Goal: Task Accomplishment & Management: Use online tool/utility

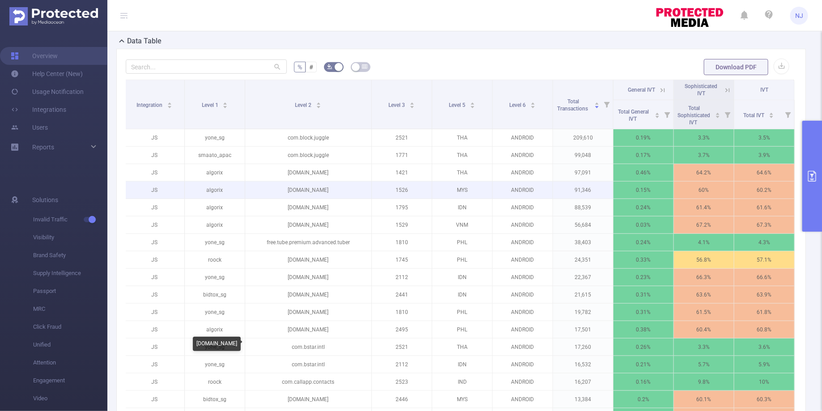
scroll to position [247, 0]
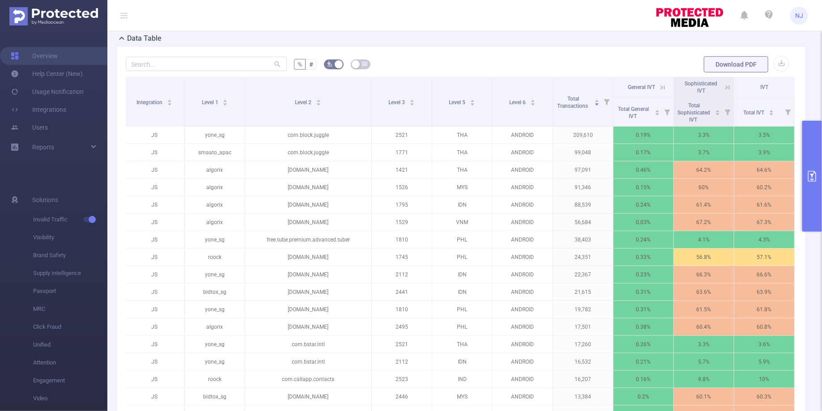
click at [810, 157] on button "primary" at bounding box center [812, 176] width 20 height 111
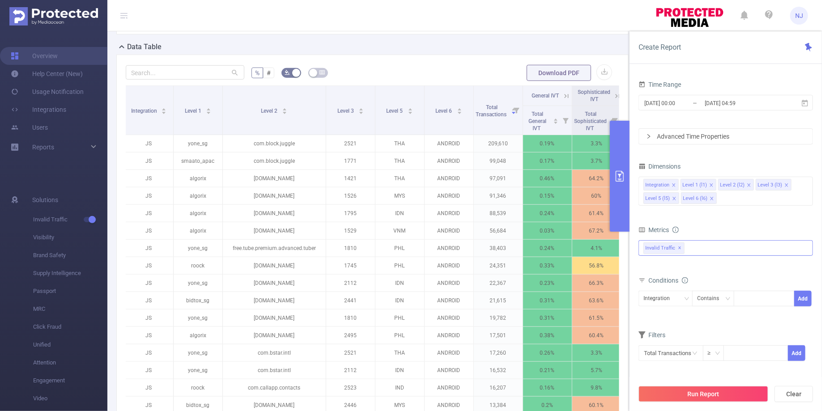
click at [721, 244] on div "Invalid Traffic ✕" at bounding box center [726, 248] width 175 height 16
click at [702, 249] on span "Invalid Traffic" at bounding box center [735, 252] width 153 height 12
click at [648, 250] on span at bounding box center [644, 252] width 11 height 11
click at [646, 253] on span at bounding box center [644, 252] width 11 height 11
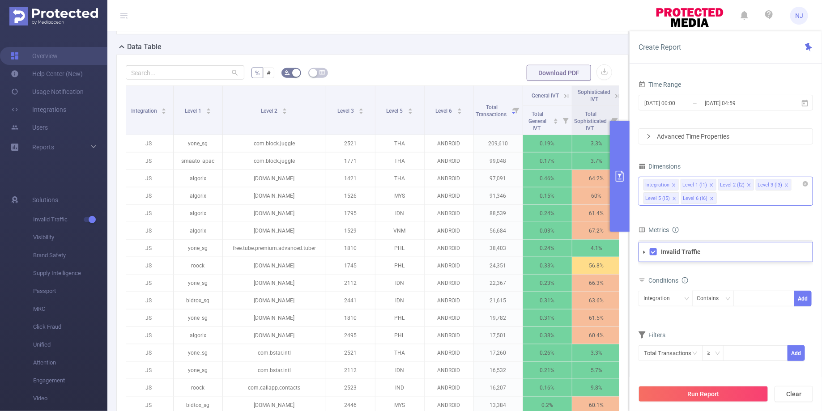
click at [734, 199] on div "Integration Level 1 (l1) Level 2 (l2) Level 3 (l3) Level 5 (l5) Level 6 (l6)" at bounding box center [726, 191] width 175 height 29
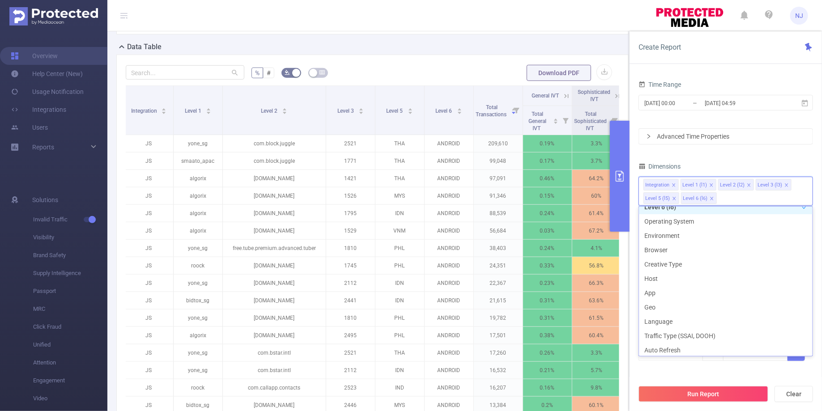
scroll to position [116, 0]
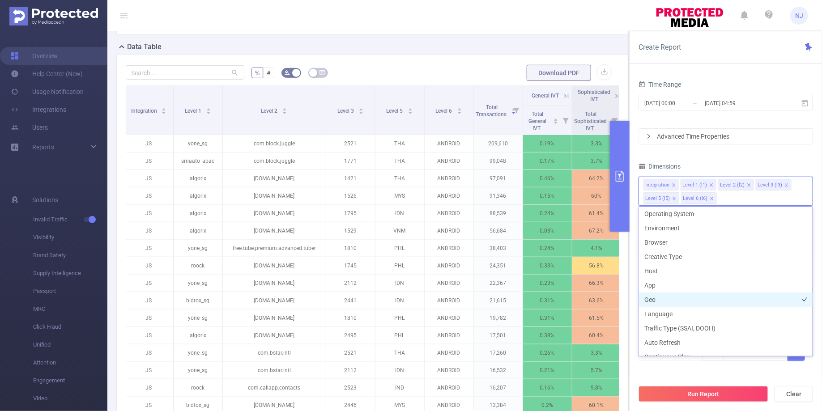
click at [678, 297] on li "Geo" at bounding box center [726, 300] width 174 height 14
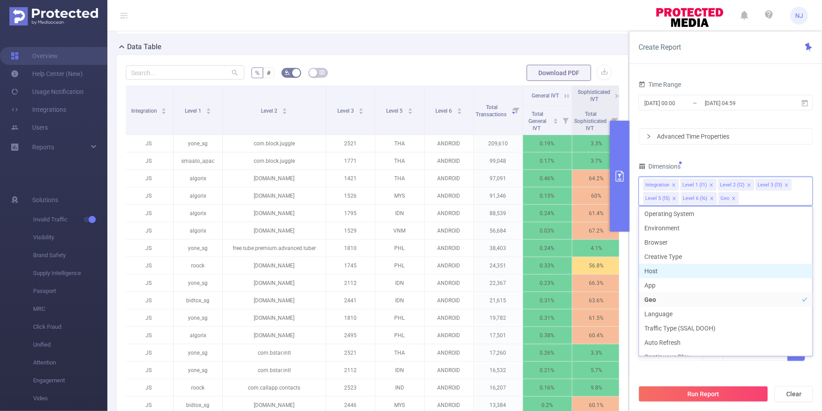
scroll to position [124, 0]
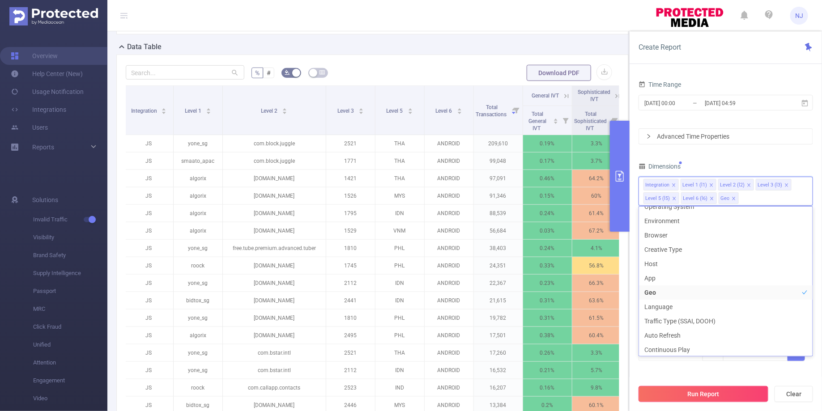
click at [700, 399] on button "Run Report" at bounding box center [704, 394] width 130 height 16
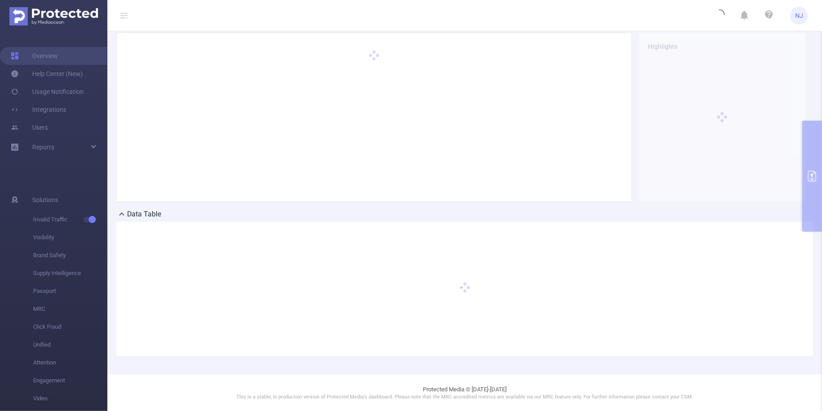
scroll to position [0, 0]
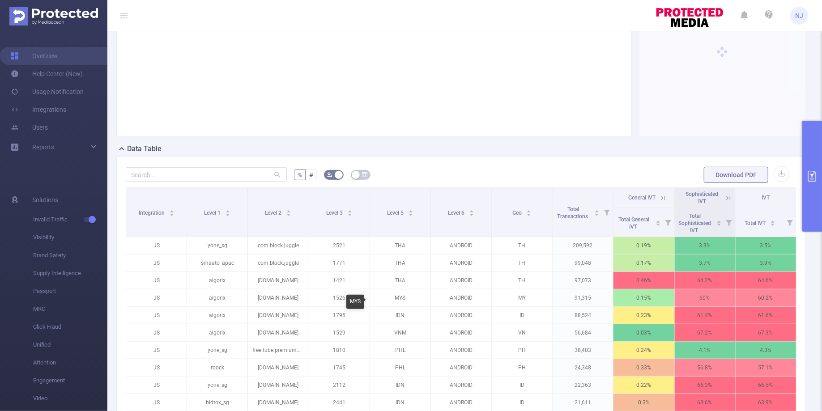
scroll to position [139, 0]
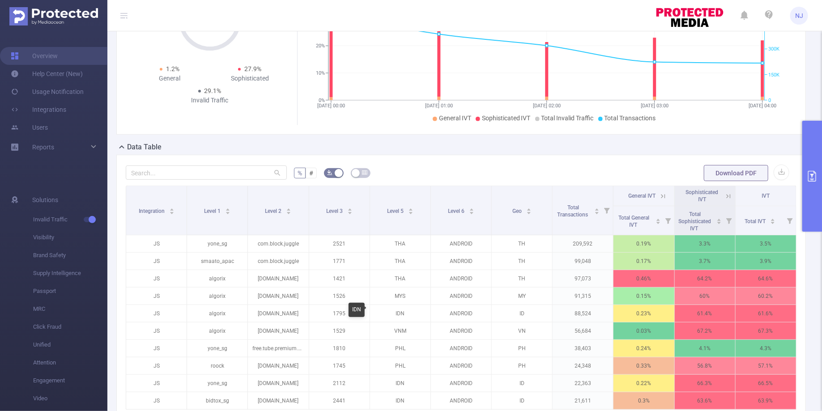
click at [389, 311] on p "IDN" at bounding box center [400, 313] width 60 height 17
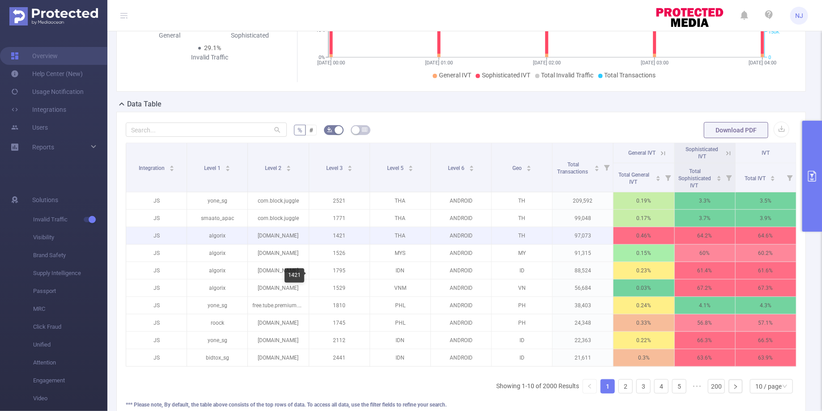
scroll to position [251, 0]
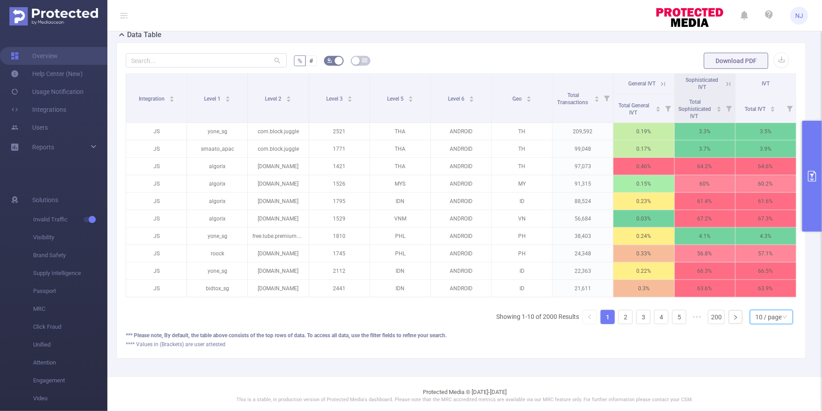
click at [788, 315] on icon "icon: down" at bounding box center [784, 317] width 5 height 5
click at [766, 274] on li "30 / page" at bounding box center [772, 270] width 43 height 14
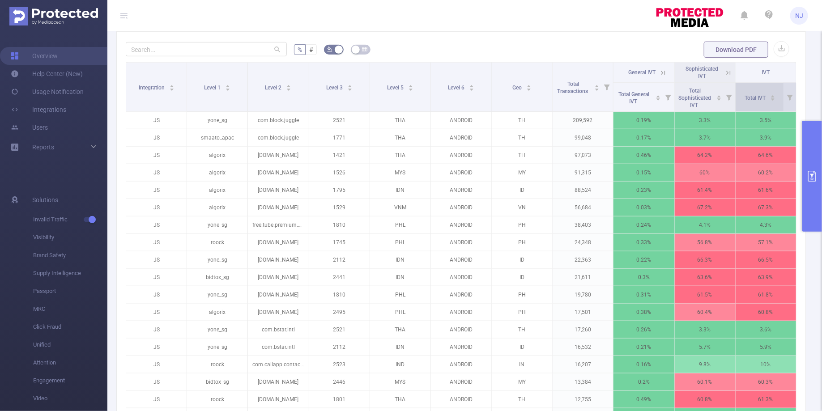
scroll to position [256, 0]
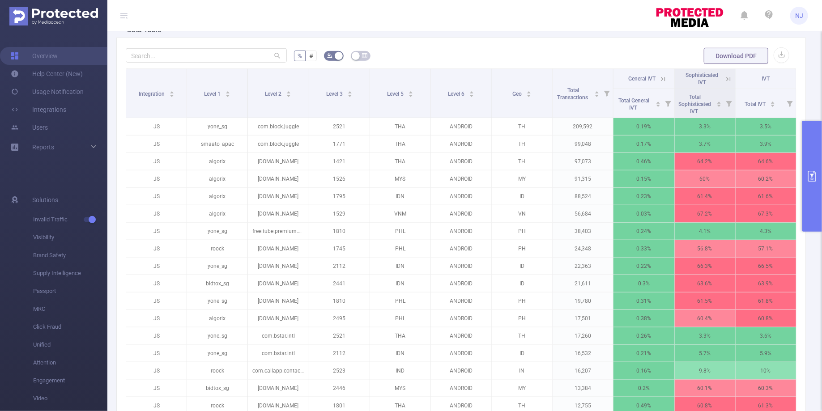
click at [814, 160] on button "primary" at bounding box center [812, 176] width 20 height 111
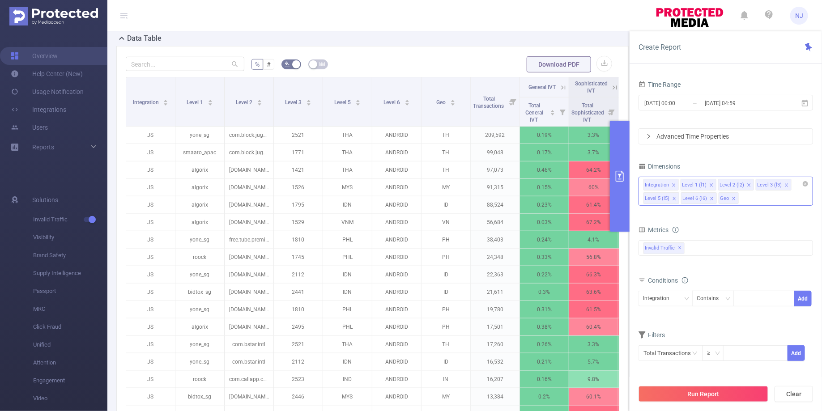
click at [733, 198] on icon "icon: close" at bounding box center [734, 198] width 4 height 4
click at [702, 391] on button "Run Report" at bounding box center [704, 394] width 130 height 16
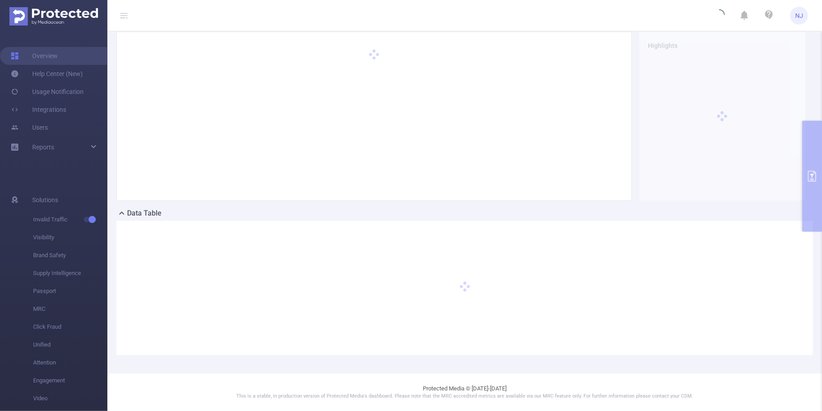
scroll to position [72, 0]
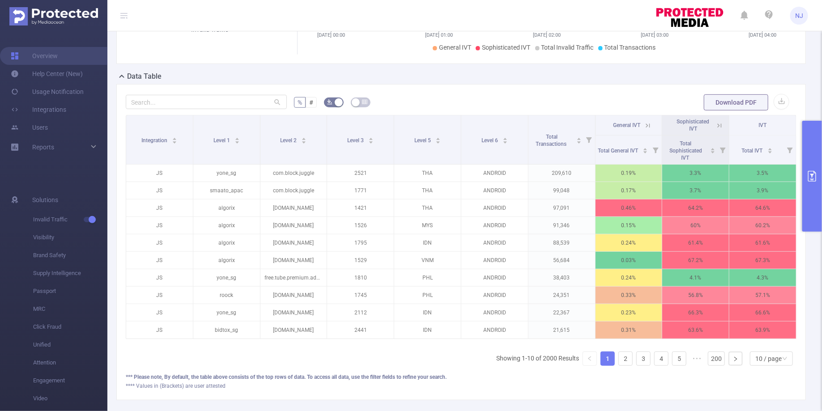
scroll to position [241, 0]
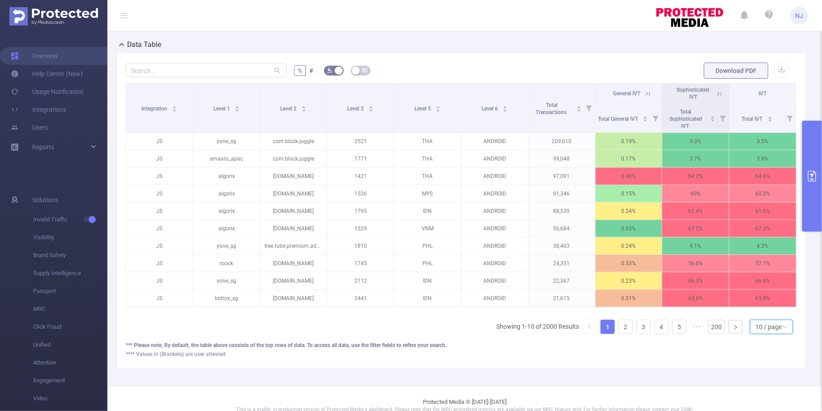
click at [772, 325] on div "10 / page" at bounding box center [768, 326] width 26 height 13
click at [764, 303] on li "50 / page" at bounding box center [772, 309] width 43 height 14
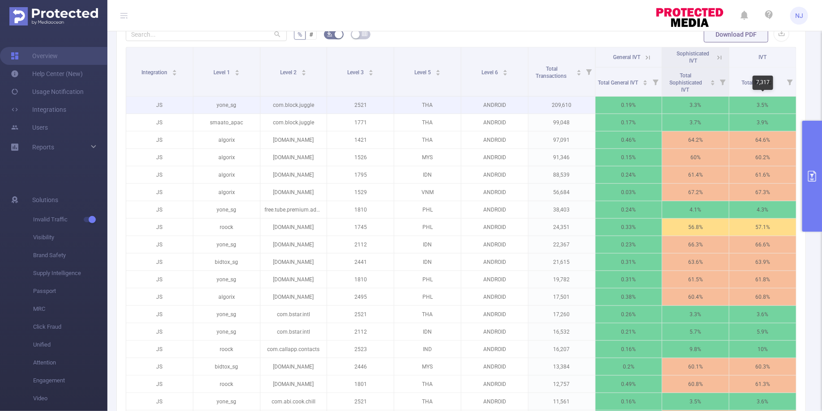
scroll to position [180, 0]
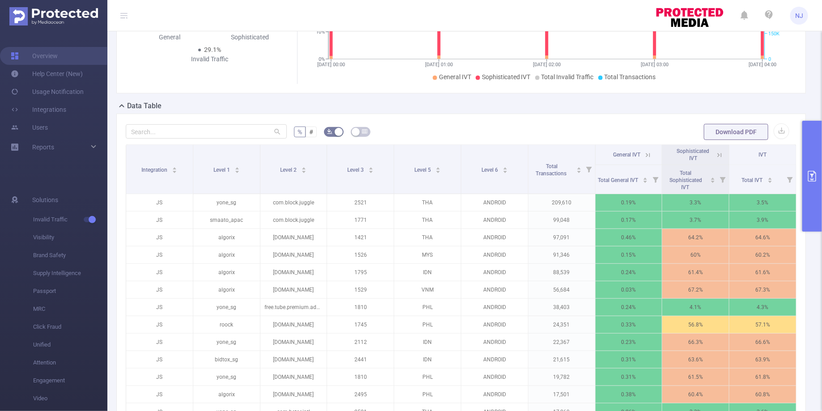
click at [812, 171] on icon "primary" at bounding box center [812, 176] width 11 height 11
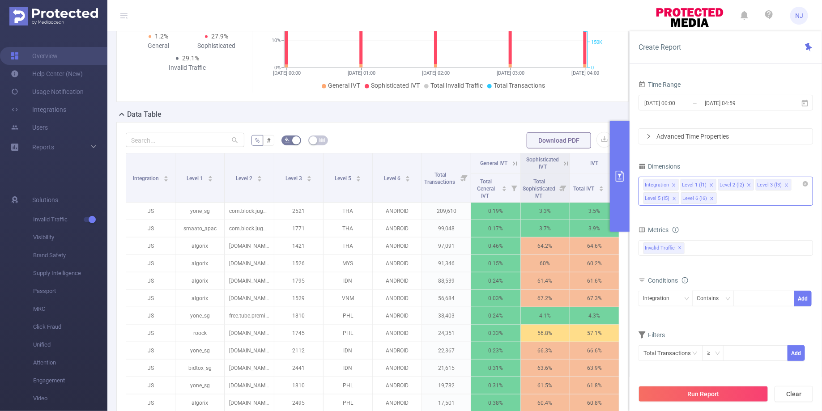
click at [784, 185] on icon "icon: close" at bounding box center [786, 185] width 4 height 4
click at [692, 393] on button "Run Report" at bounding box center [704, 394] width 130 height 16
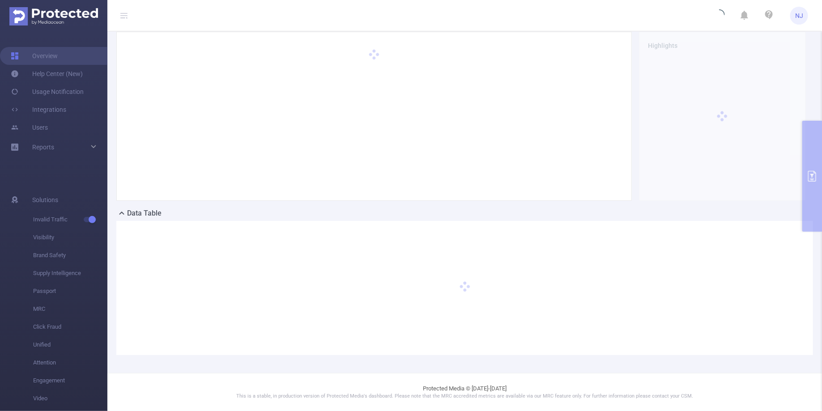
scroll to position [72, 0]
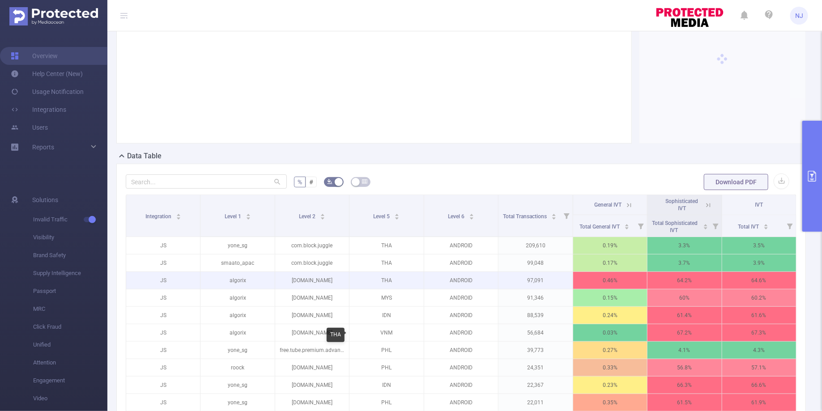
scroll to position [154, 0]
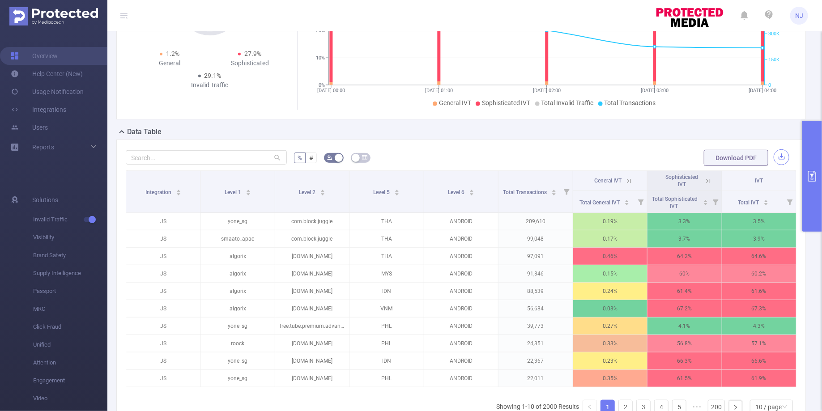
click at [779, 152] on button "button" at bounding box center [782, 157] width 16 height 16
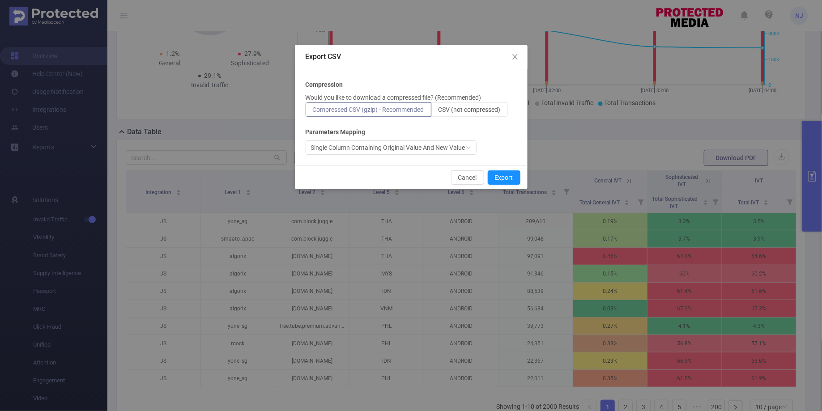
click at [458, 186] on div "Cancel Export" at bounding box center [411, 178] width 233 height 24
click at [460, 180] on button "Cancel" at bounding box center [467, 178] width 33 height 14
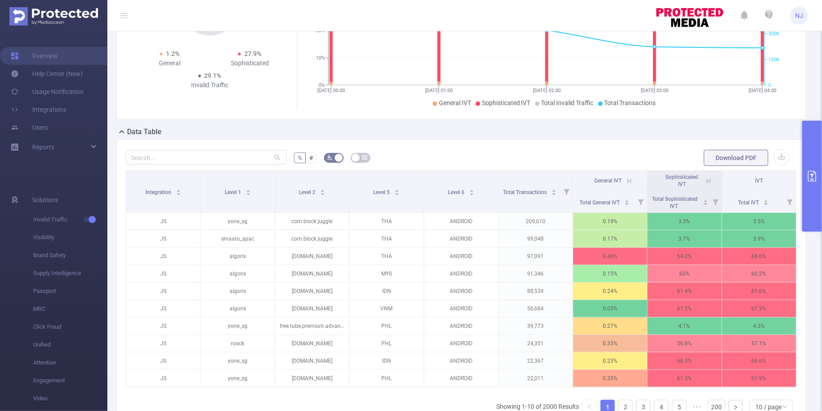
click at [815, 182] on button "primary" at bounding box center [812, 176] width 20 height 111
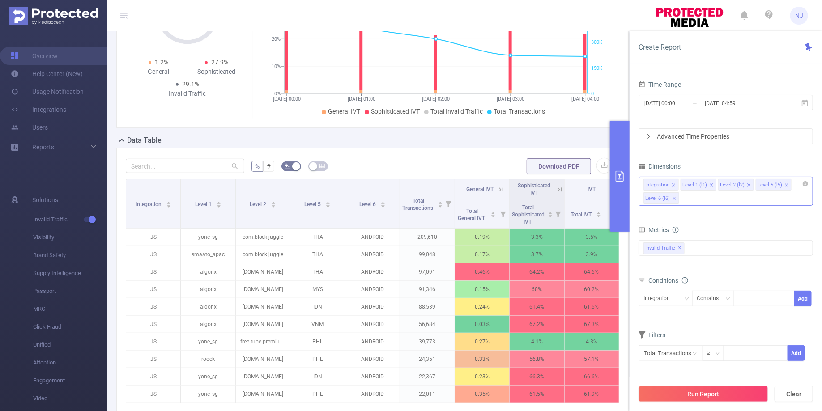
click at [722, 199] on div "Integration Level 1 (l1) Level 2 (l2) Level 5 (l5) Level 6 (l6)" at bounding box center [726, 191] width 175 height 29
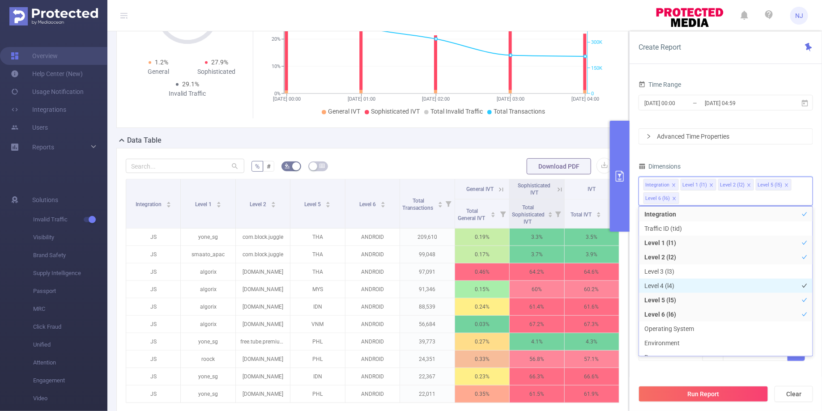
scroll to position [140, 0]
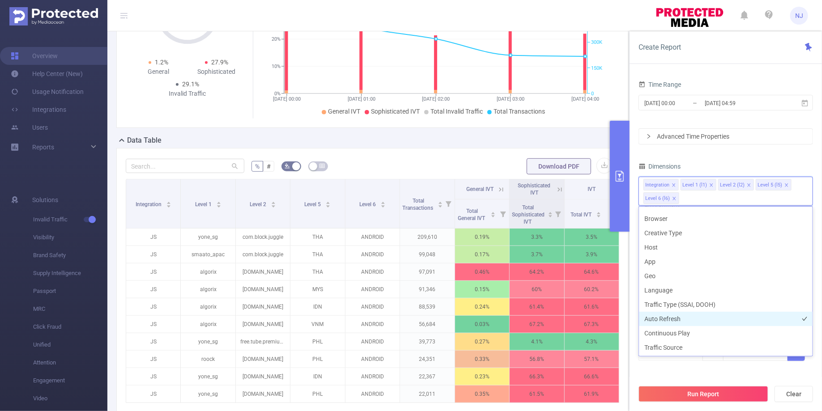
click at [681, 316] on li "Auto Refresh" at bounding box center [726, 319] width 174 height 14
click at [696, 393] on button "Run Report" at bounding box center [704, 394] width 130 height 16
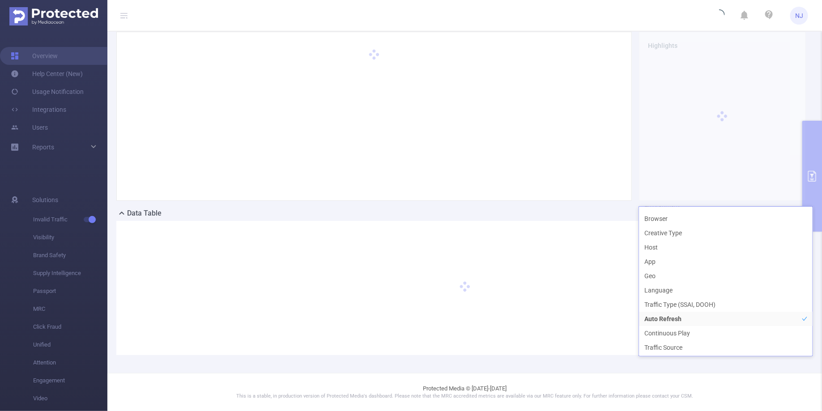
scroll to position [72, 0]
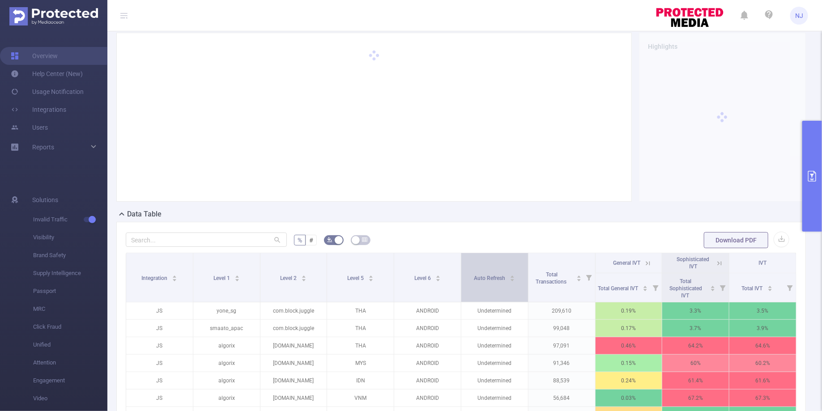
scroll to position [185, 0]
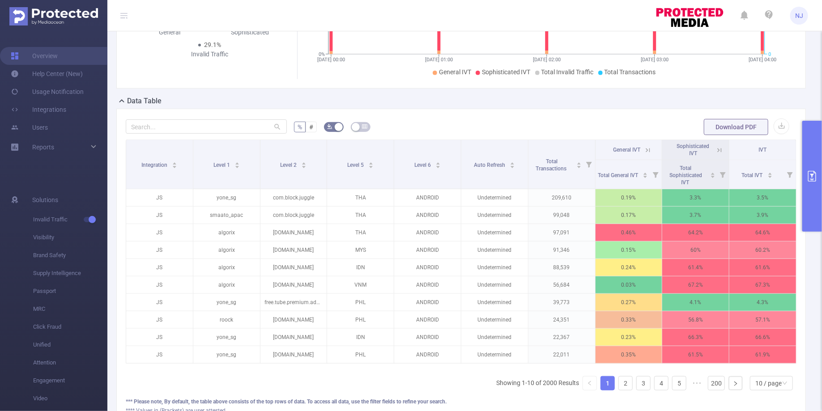
click at [806, 158] on button "primary" at bounding box center [812, 176] width 20 height 111
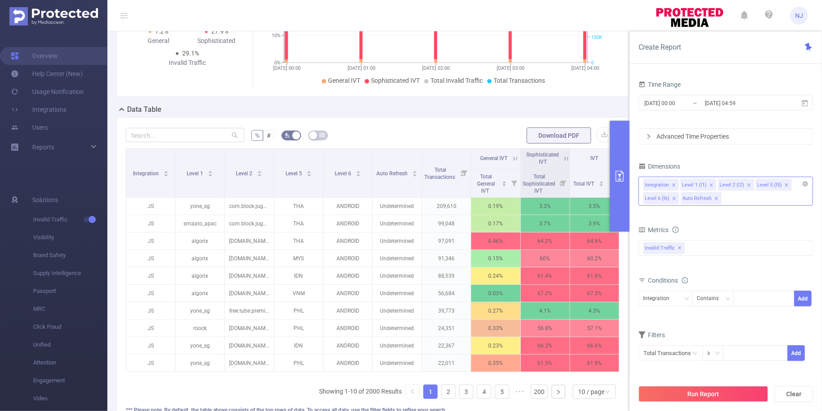
click at [737, 196] on div "Integration Level 1 (l1) Level 2 (l2) Level 5 (l5) Level 6 (l6) Auto Refresh" at bounding box center [726, 191] width 175 height 29
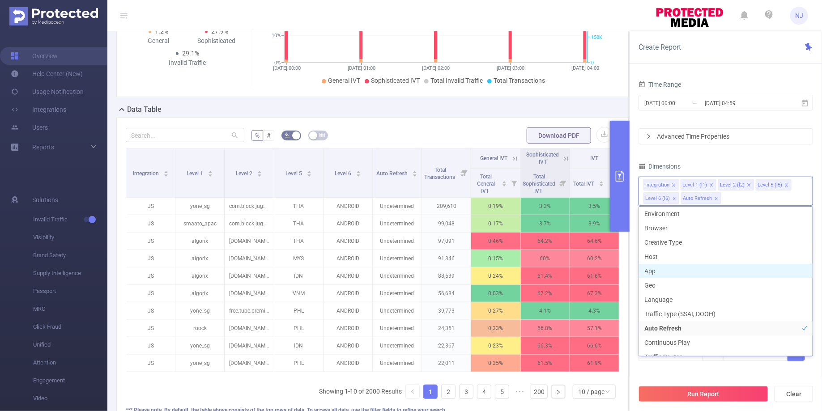
scroll to position [132, 0]
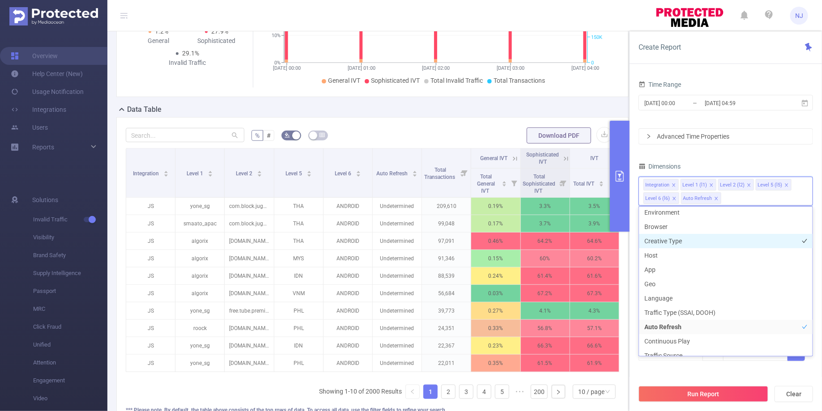
click at [672, 242] on li "Creative Type" at bounding box center [726, 241] width 174 height 14
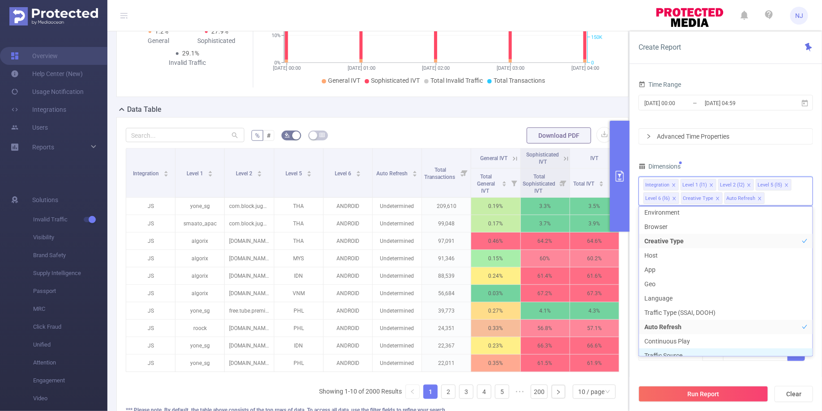
scroll to position [138, 0]
click at [681, 392] on button "Run Report" at bounding box center [704, 394] width 130 height 16
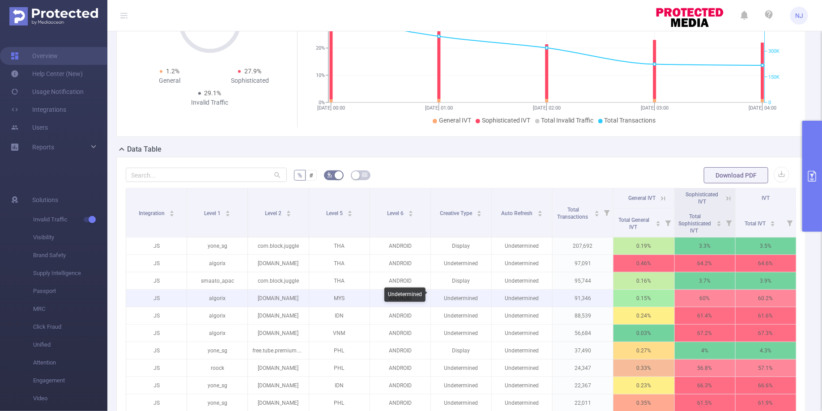
scroll to position [163, 0]
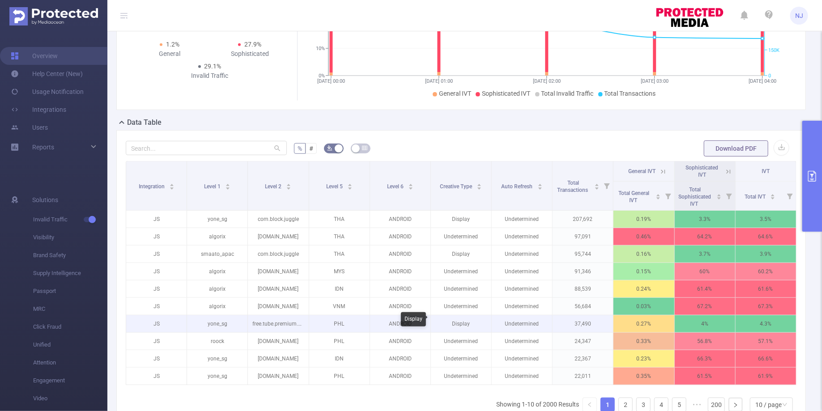
click at [461, 322] on p "Display" at bounding box center [461, 323] width 60 height 17
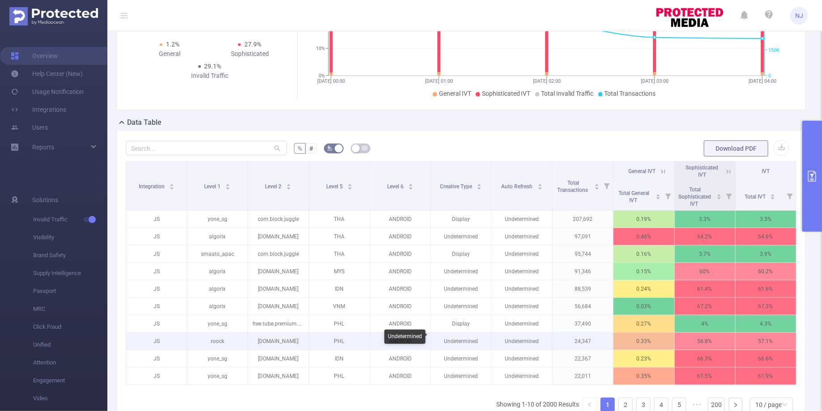
click at [468, 337] on p "Undetermined" at bounding box center [461, 341] width 60 height 17
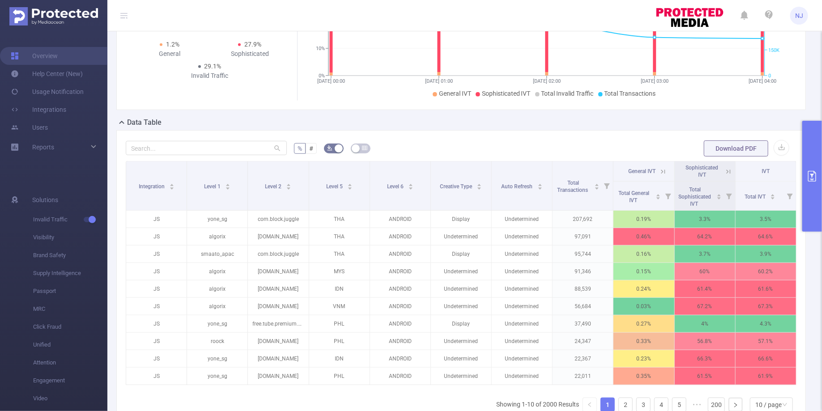
click at [811, 169] on button "primary" at bounding box center [812, 176] width 20 height 111
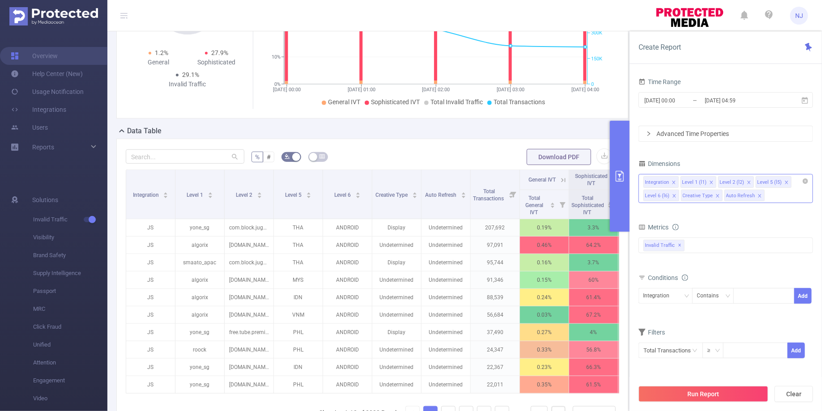
click at [786, 196] on div "Integration Level 1 (l1) Level 2 (l2) Level 5 (l5) Level 6 (l6) Creative Type A…" at bounding box center [726, 188] width 175 height 29
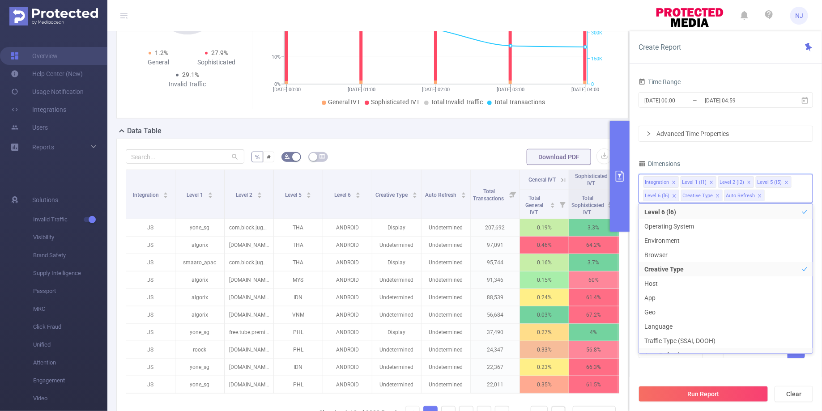
scroll to position [140, 0]
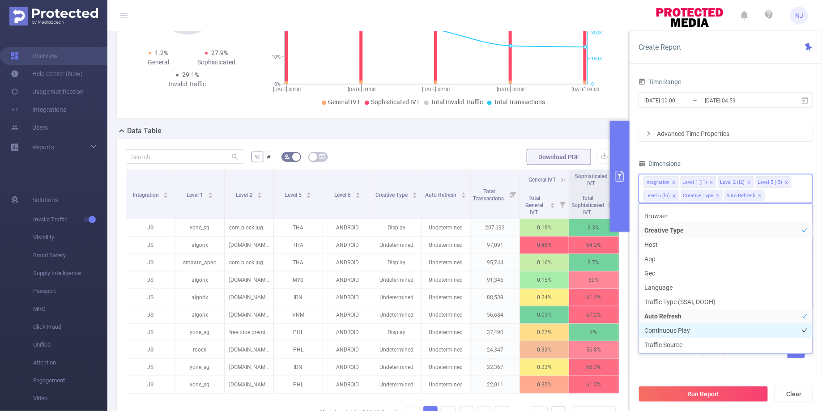
click at [695, 329] on li "Continuous Play" at bounding box center [726, 331] width 174 height 14
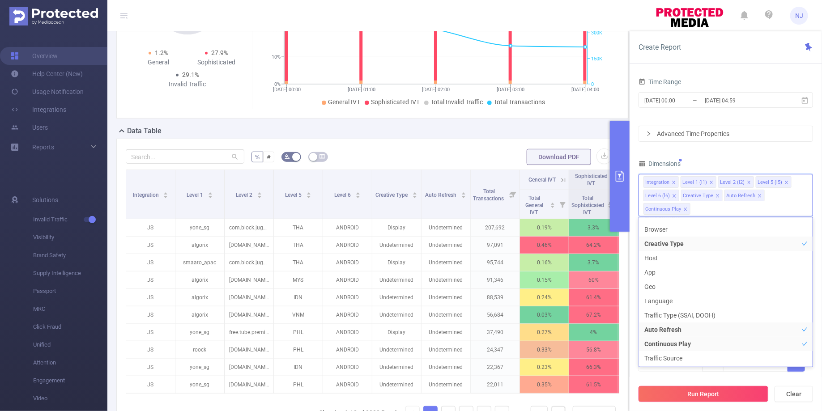
click at [689, 391] on button "Run Report" at bounding box center [704, 394] width 130 height 16
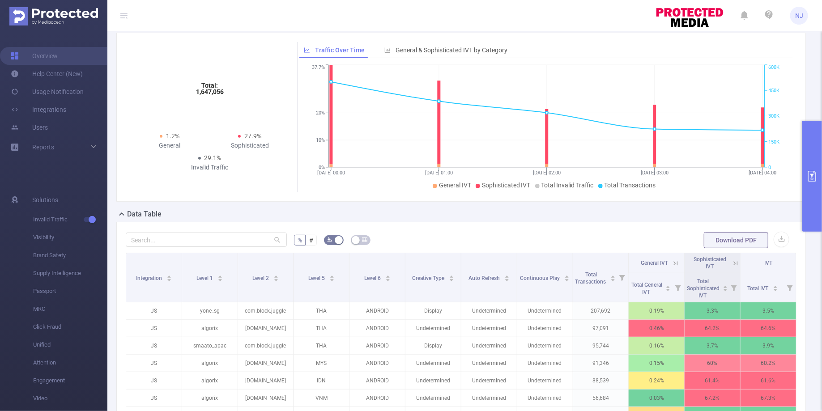
scroll to position [186, 0]
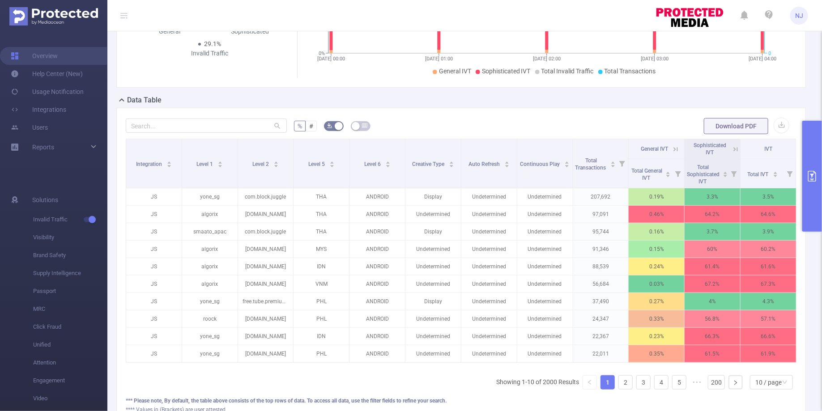
click at [813, 183] on button "primary" at bounding box center [812, 176] width 20 height 111
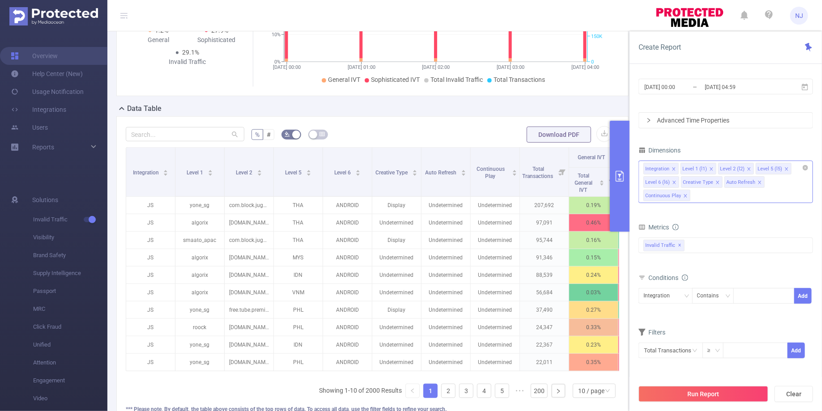
click at [719, 200] on div "Integration Level 1 (l1) Level 2 (l2) Level 5 (l5) Level 6 (l6) Creative Type A…" at bounding box center [726, 182] width 175 height 43
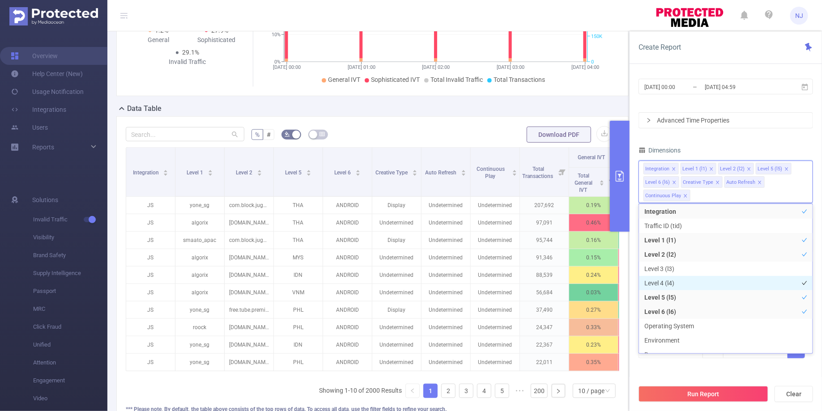
scroll to position [140, 0]
click at [666, 288] on li "Language" at bounding box center [726, 288] width 174 height 14
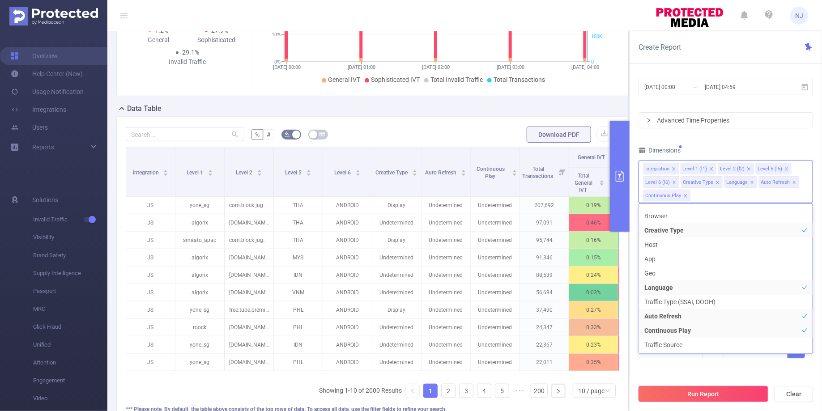
click at [695, 390] on button "Run Report" at bounding box center [704, 394] width 130 height 16
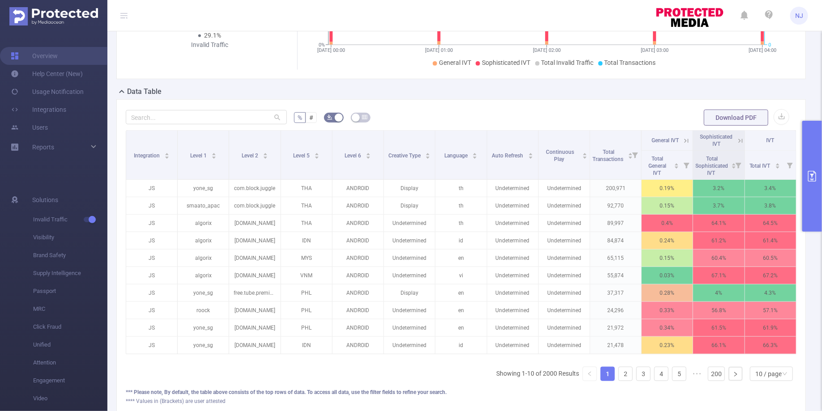
scroll to position [199, 0]
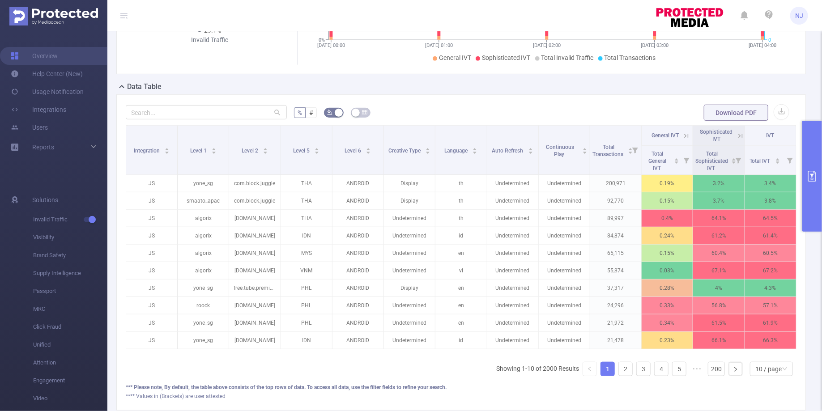
click at [813, 166] on button "primary" at bounding box center [812, 176] width 20 height 111
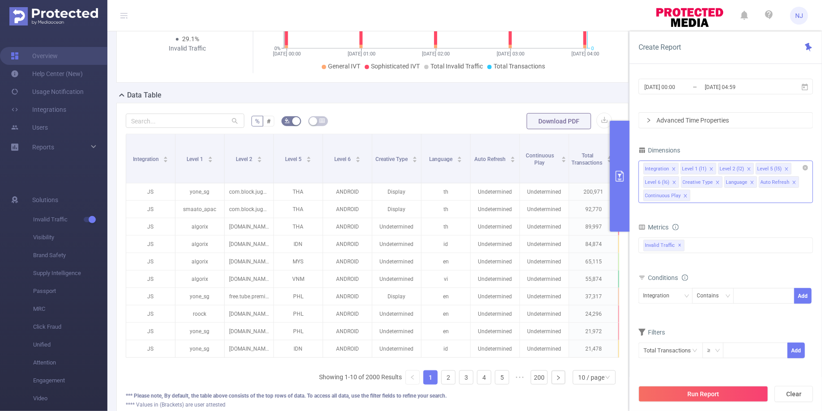
click at [726, 193] on div "Integration Level 1 (l1) Level 2 (l2) Level 5 (l5) Level 6 (l6) Creative Type L…" at bounding box center [726, 182] width 175 height 43
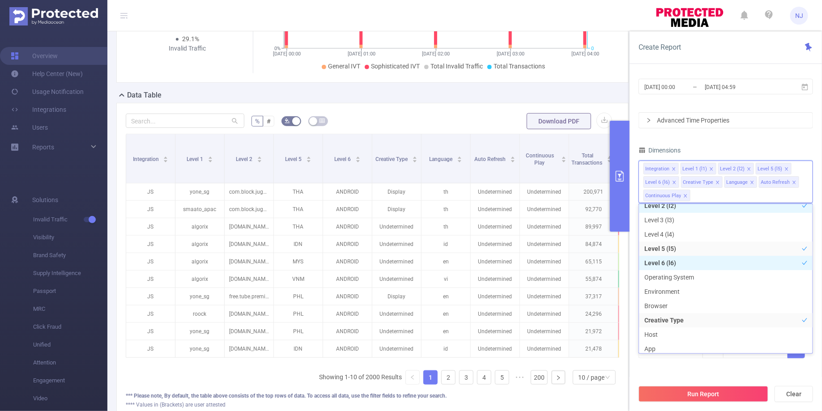
scroll to position [61, 0]
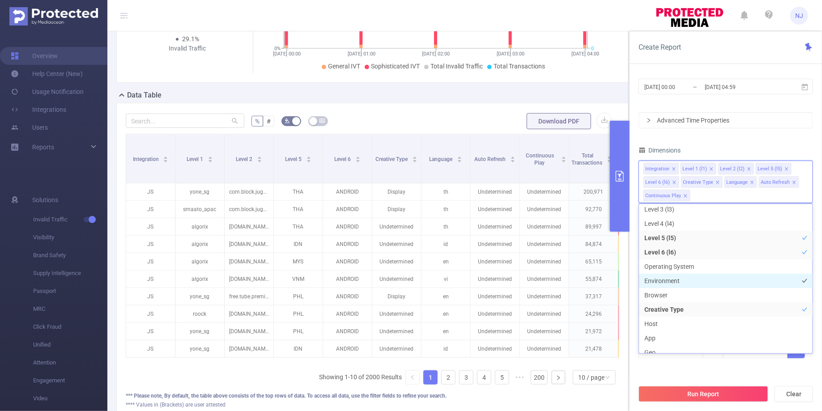
click at [704, 280] on li "Environment" at bounding box center [726, 281] width 174 height 14
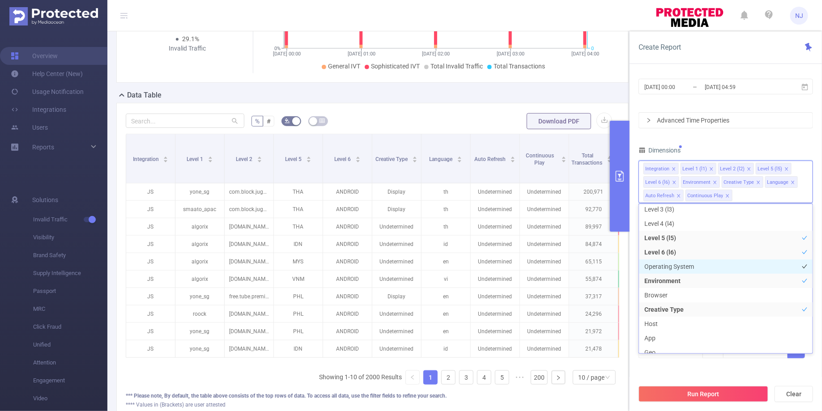
click at [681, 265] on li "Operating System" at bounding box center [726, 267] width 174 height 14
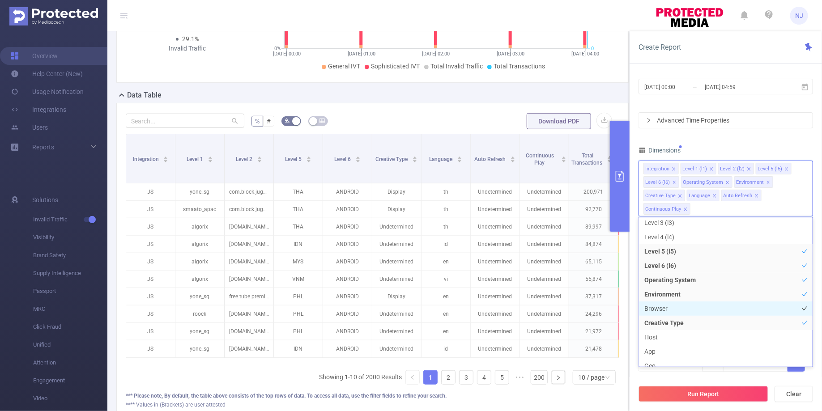
click at [667, 311] on li "Browser" at bounding box center [726, 309] width 174 height 14
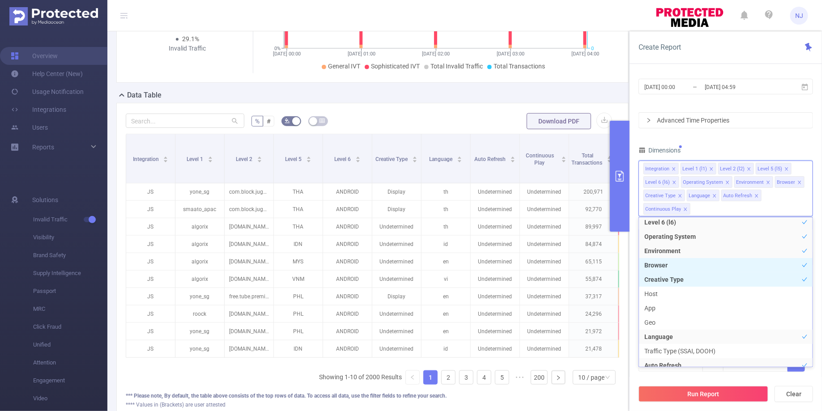
scroll to position [115, 0]
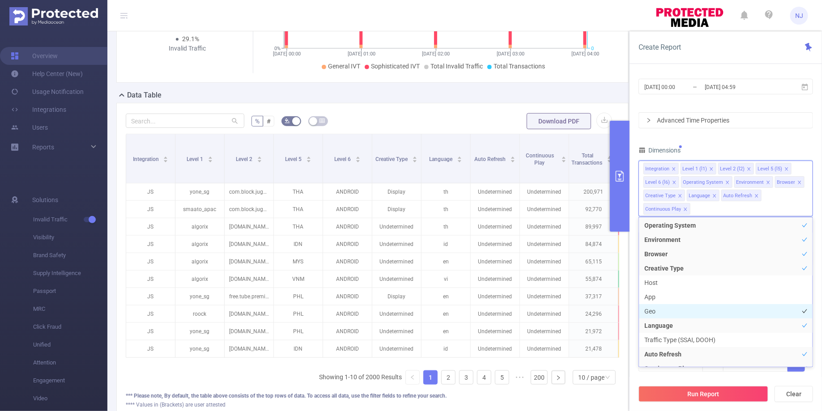
click at [657, 314] on li "Geo" at bounding box center [726, 311] width 174 height 14
click at [582, 401] on div "**** Values in (Brackets) are user attested" at bounding box center [373, 405] width 494 height 8
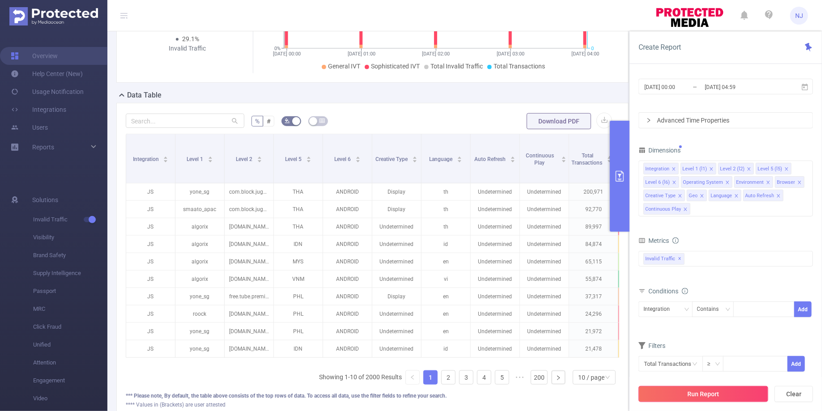
click at [679, 399] on button "Run Report" at bounding box center [704, 394] width 130 height 16
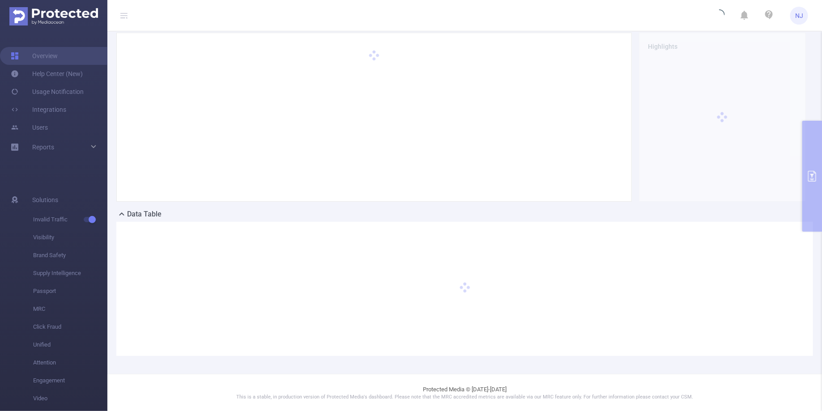
scroll to position [72, 0]
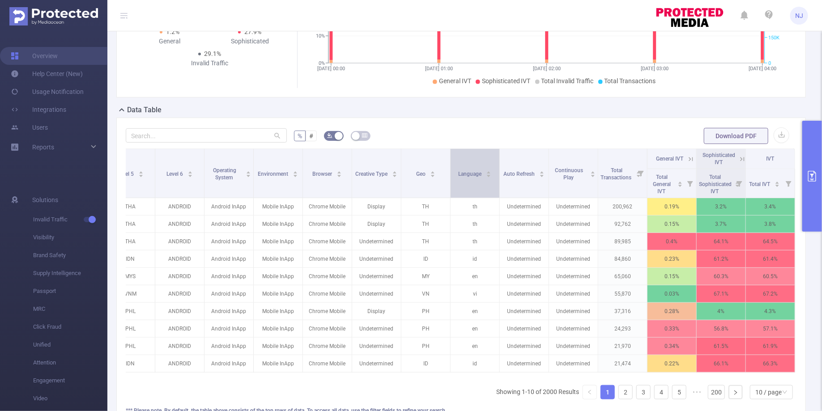
scroll to position [178, 0]
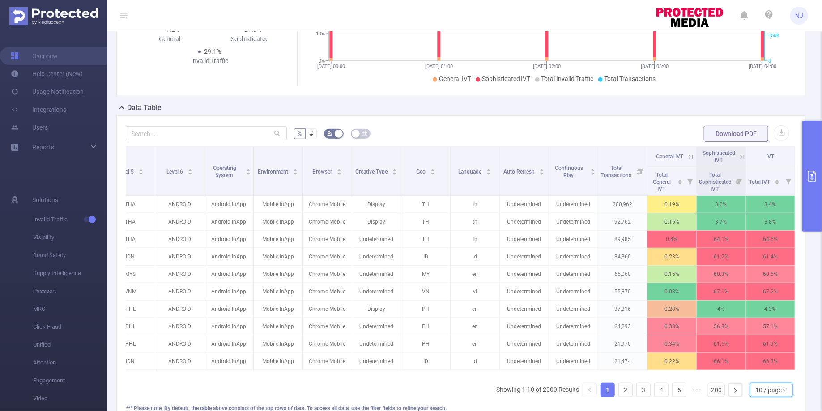
click at [767, 386] on div "10 / page" at bounding box center [768, 390] width 26 height 13
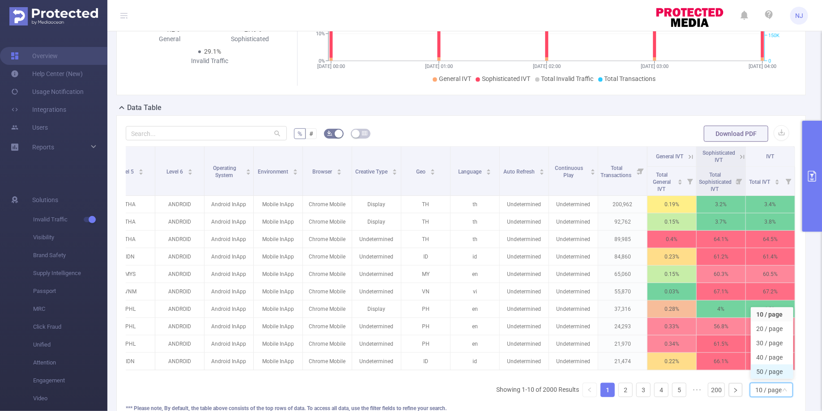
click at [767, 373] on li "50 / page" at bounding box center [772, 372] width 43 height 14
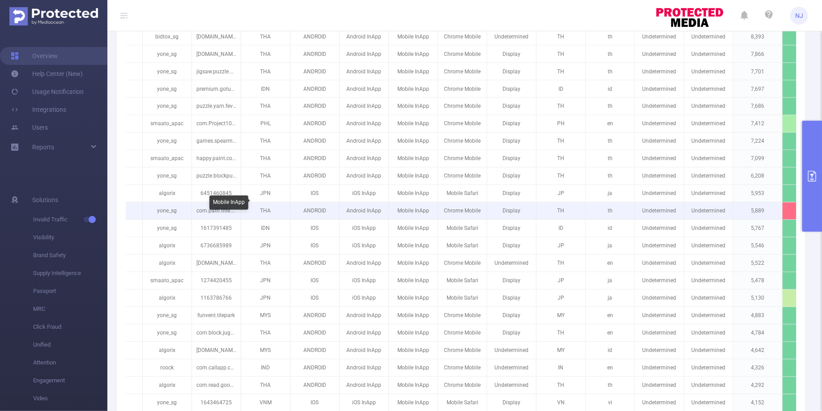
scroll to position [0, 0]
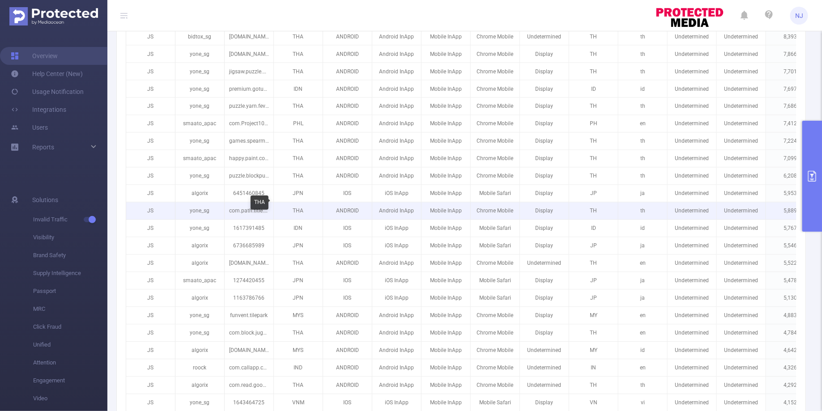
click at [248, 205] on p "com.path.title.escapeholly" at bounding box center [249, 211] width 49 height 17
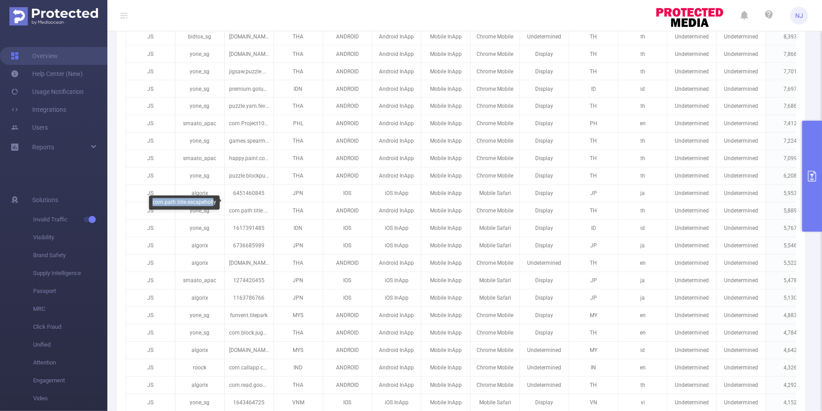
drag, startPoint x: 214, startPoint y: 202, endPoint x: 152, endPoint y: 200, distance: 62.2
click at [152, 200] on div "com.path.title.escapeholly" at bounding box center [184, 203] width 71 height 14
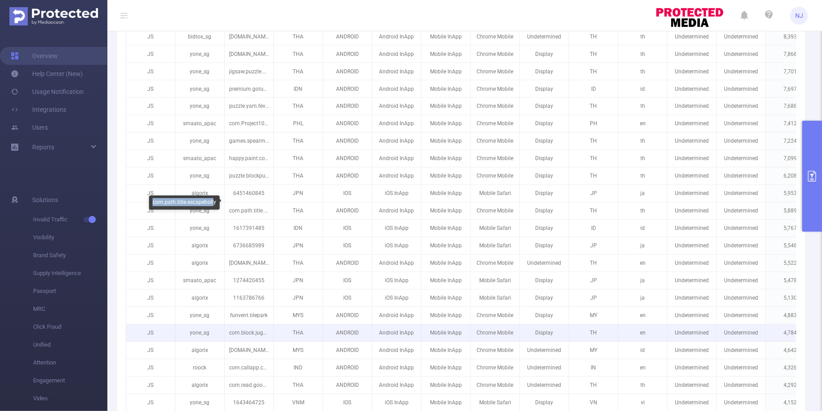
copy div "com.path.title.escapeholl"
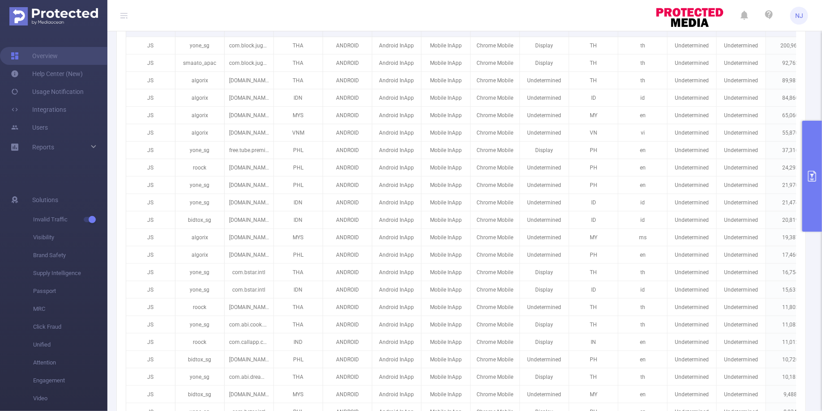
scroll to position [154, 0]
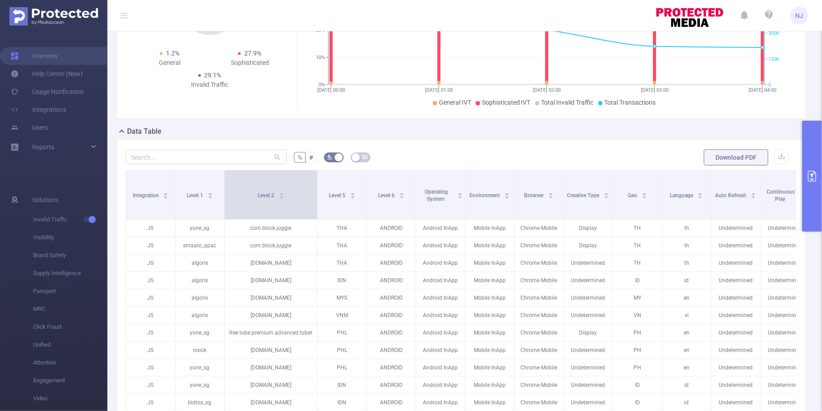
drag, startPoint x: 272, startPoint y: 182, endPoint x: 315, endPoint y: 182, distance: 43.4
click at [315, 182] on span at bounding box center [317, 195] width 4 height 49
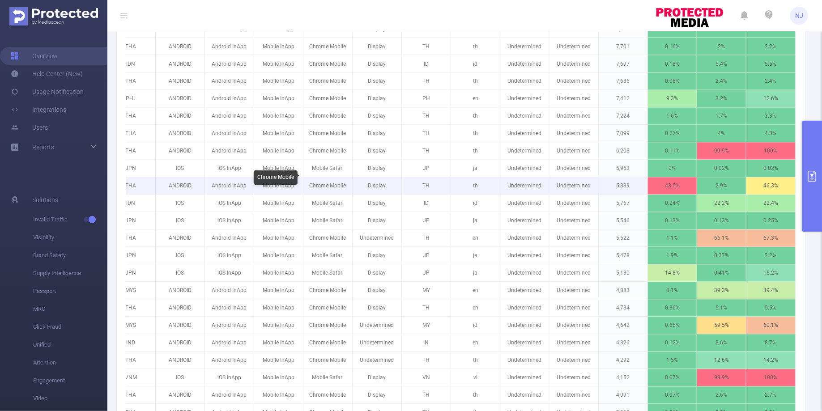
scroll to position [0, 0]
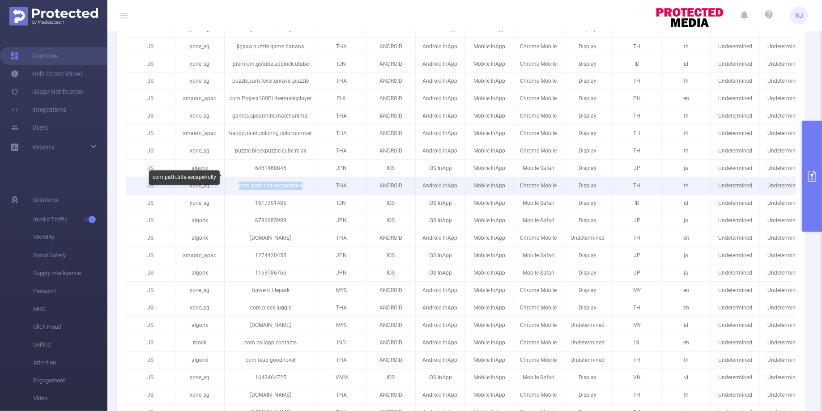
drag, startPoint x: 239, startPoint y: 179, endPoint x: 303, endPoint y: 179, distance: 63.6
click at [303, 179] on p "com.path.title.escapeholly" at bounding box center [271, 186] width 92 height 17
copy p "com.path.title.escapeholly"
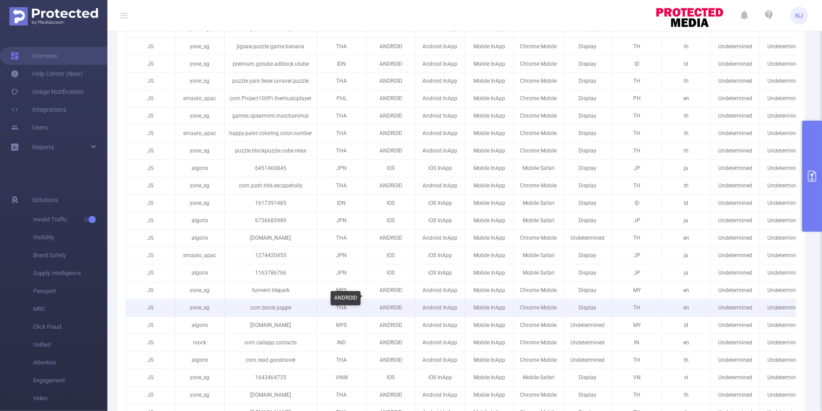
scroll to position [942, 0]
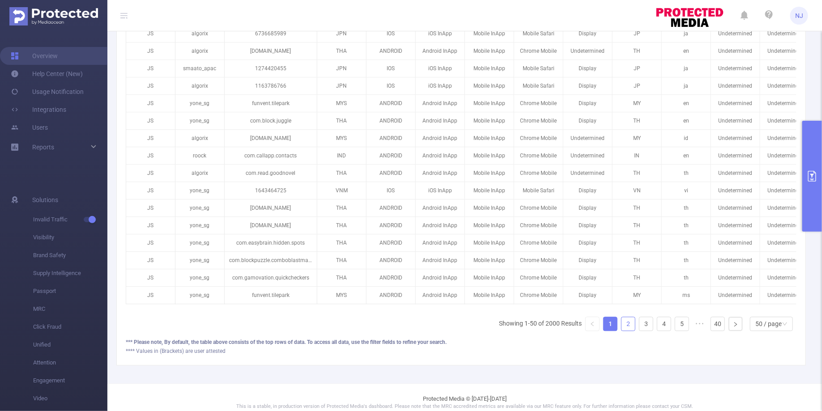
click at [630, 317] on link "2" at bounding box center [628, 323] width 13 height 13
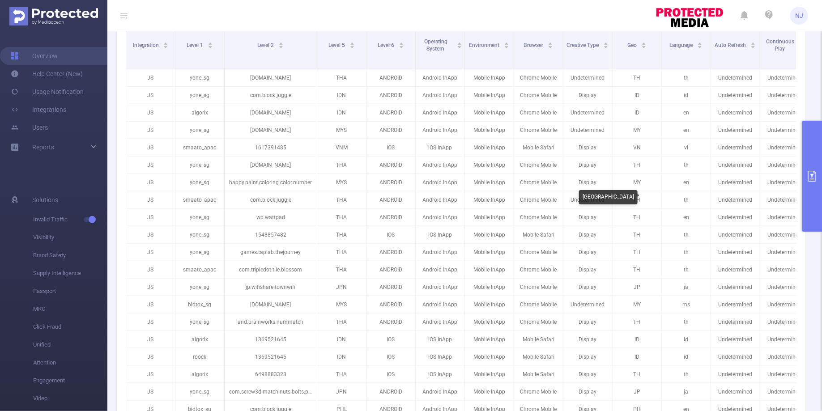
scroll to position [0, 0]
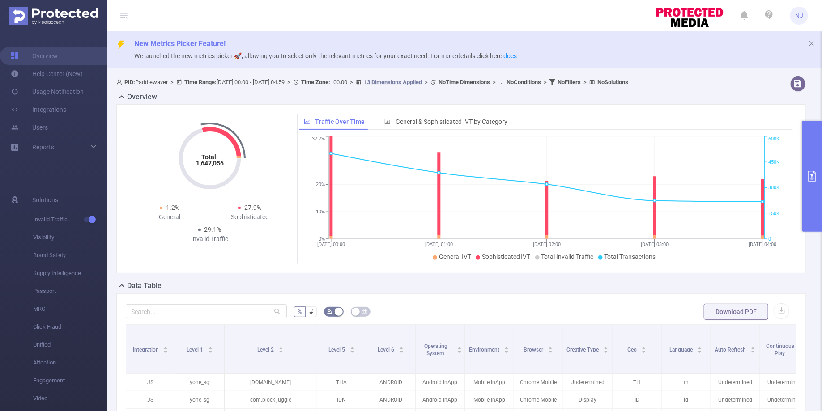
click at [810, 181] on icon "primary" at bounding box center [812, 176] width 11 height 11
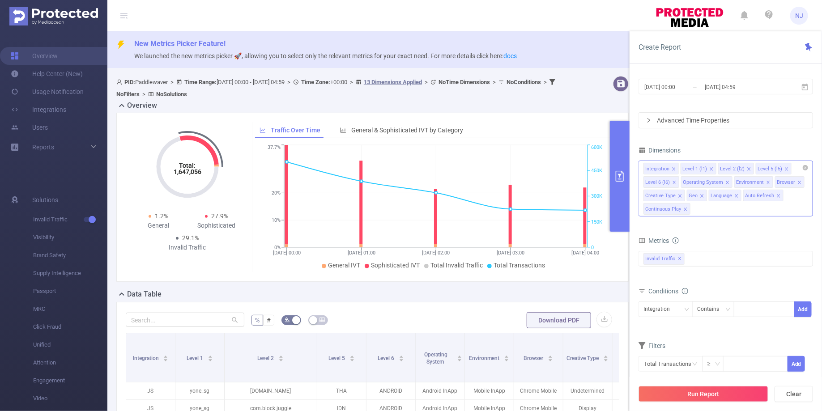
click at [755, 209] on div "Integration Level 1 (l1) Level 2 (l2) Level 5 (l5) Level 6 (l6) Operating Syste…" at bounding box center [726, 189] width 175 height 56
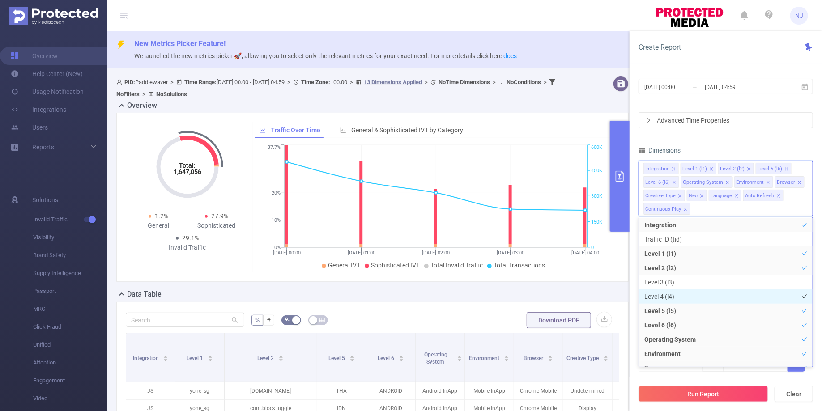
click at [670, 295] on li "Level 4 (l4)" at bounding box center [726, 297] width 174 height 14
click at [593, 297] on div "Data Table" at bounding box center [376, 295] width 520 height 13
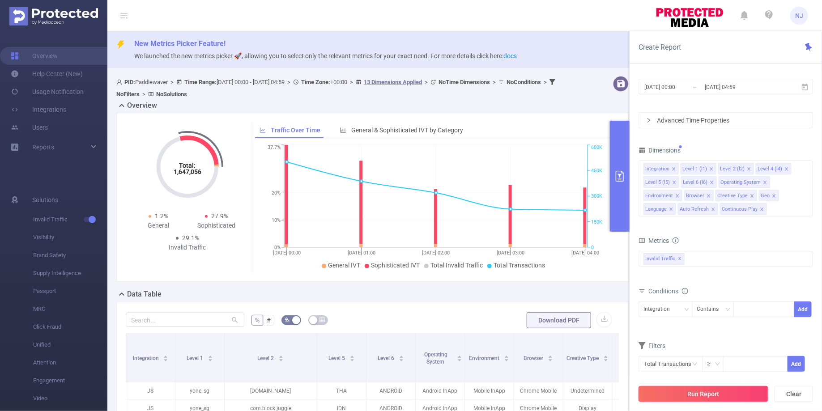
click at [704, 391] on button "Run Report" at bounding box center [704, 394] width 130 height 16
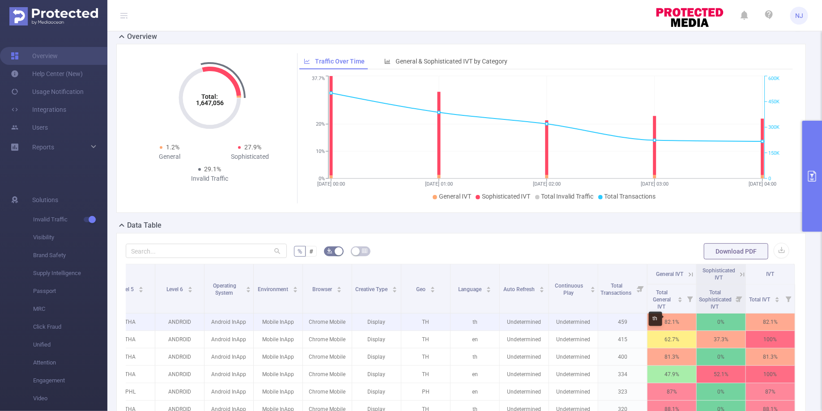
scroll to position [251, 0]
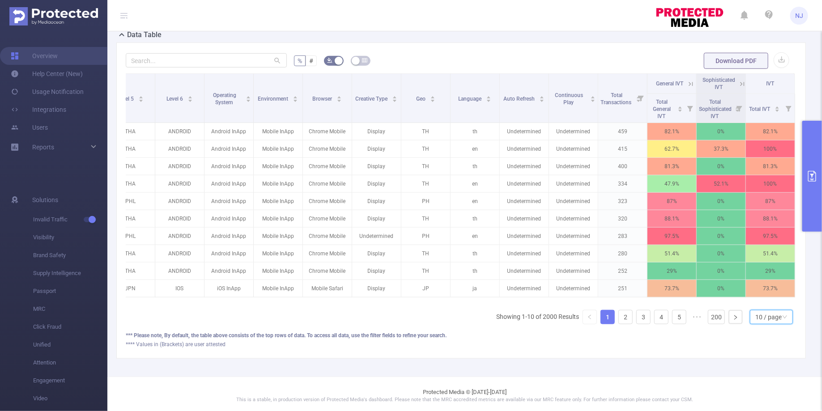
click at [780, 311] on div "10 / page" at bounding box center [768, 317] width 26 height 13
click at [780, 300] on li "50 / page" at bounding box center [772, 299] width 43 height 14
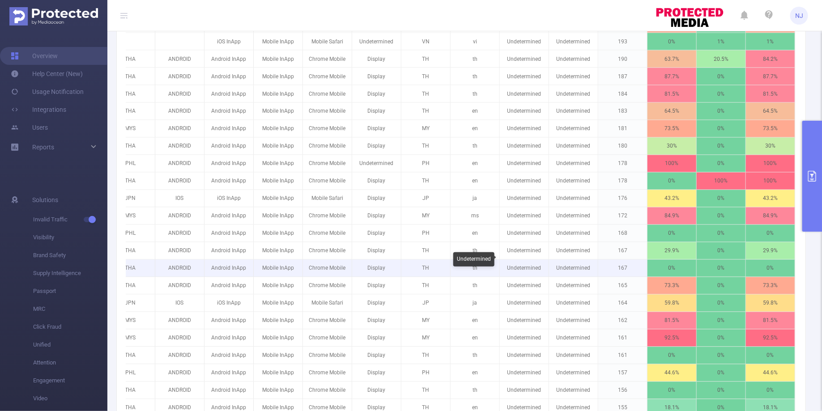
scroll to position [942, 0]
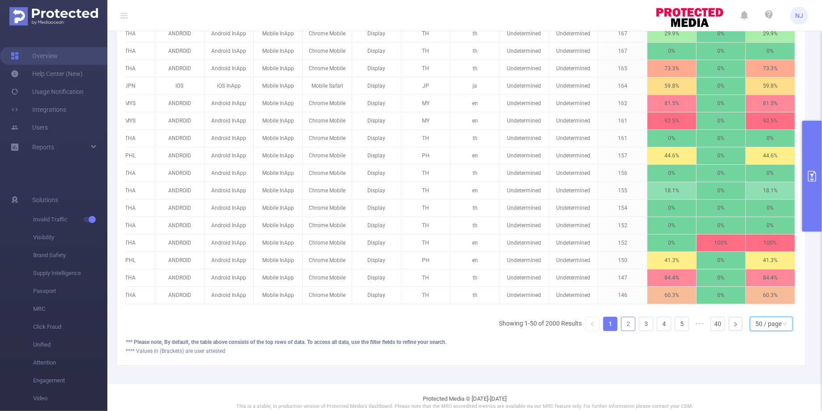
click at [633, 317] on link "2" at bounding box center [628, 323] width 13 height 13
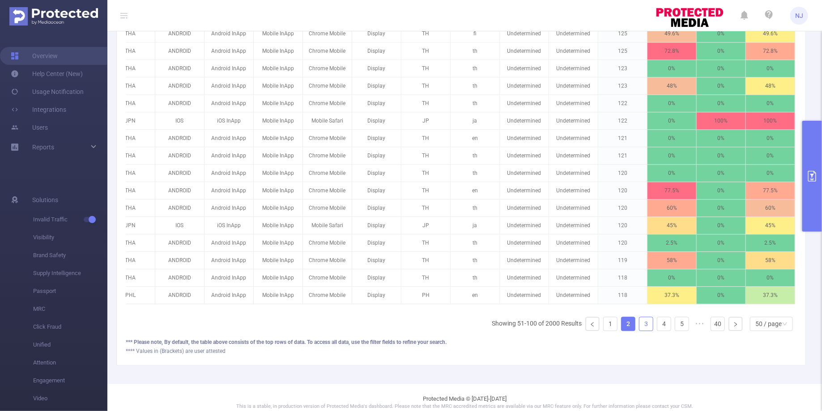
click at [643, 317] on link "3" at bounding box center [645, 323] width 13 height 13
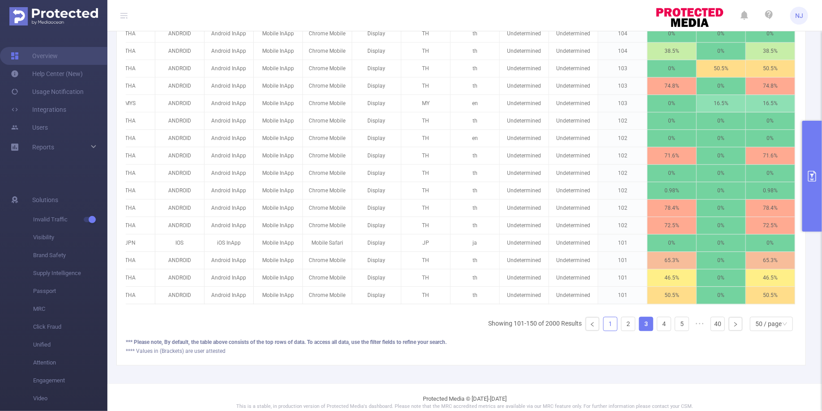
click at [612, 317] on link "1" at bounding box center [610, 323] width 13 height 13
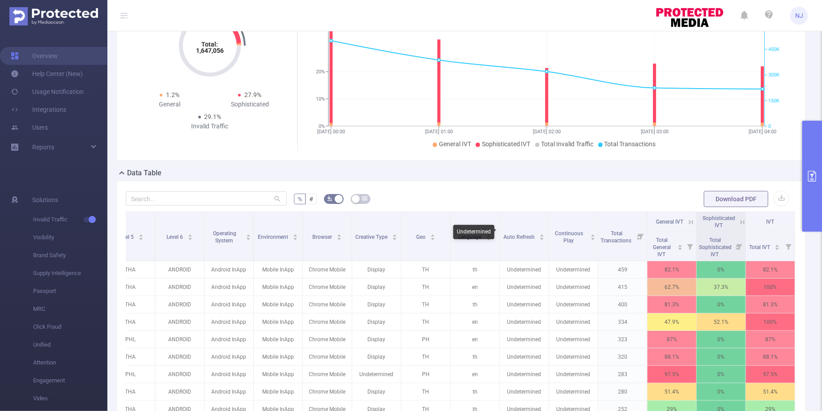
scroll to position [0, 0]
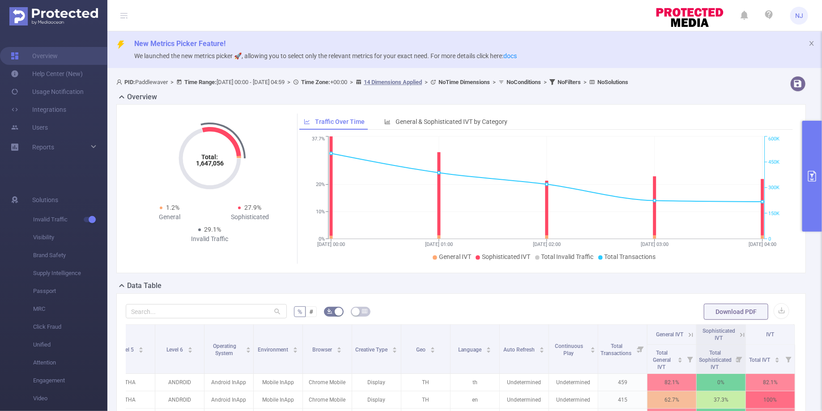
click at [812, 183] on button "primary" at bounding box center [812, 176] width 20 height 111
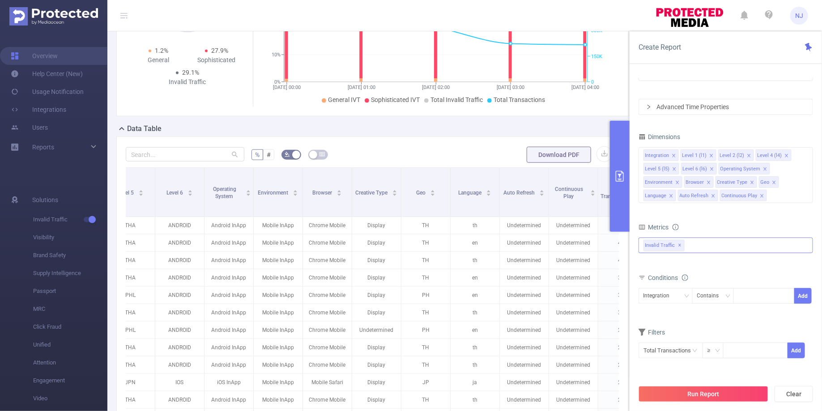
scroll to position [187, 0]
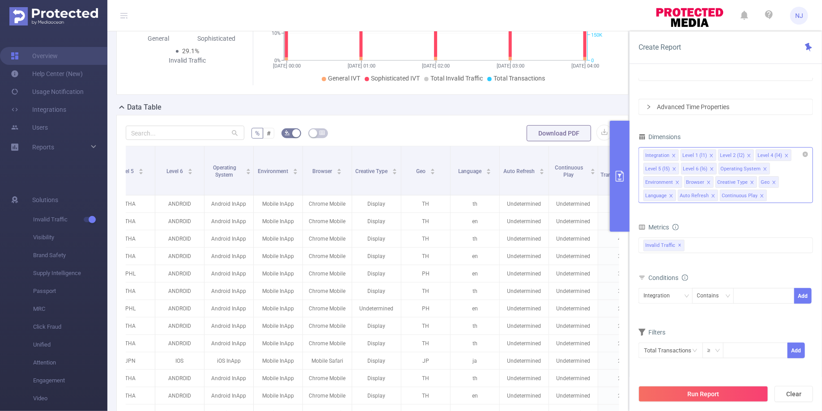
click at [754, 192] on div "Integration Level 1 (l1) Level 2 (l2) Level 4 (l4) Level 5 (l5) Level 6 (l6) Op…" at bounding box center [726, 175] width 175 height 56
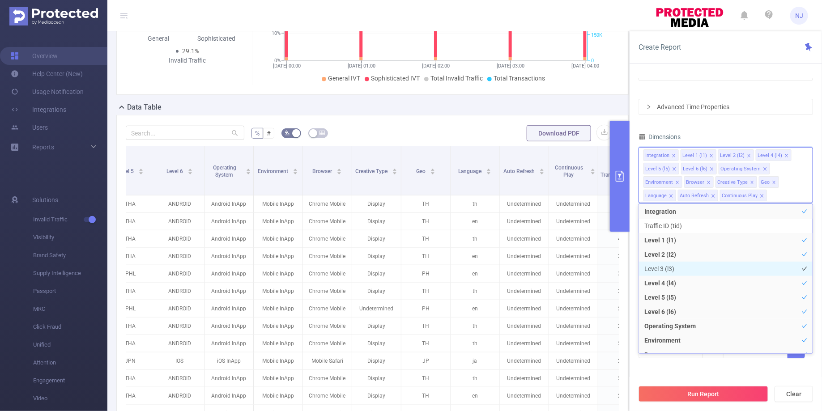
click at [694, 266] on li "Level 3 (l3)" at bounding box center [726, 269] width 174 height 14
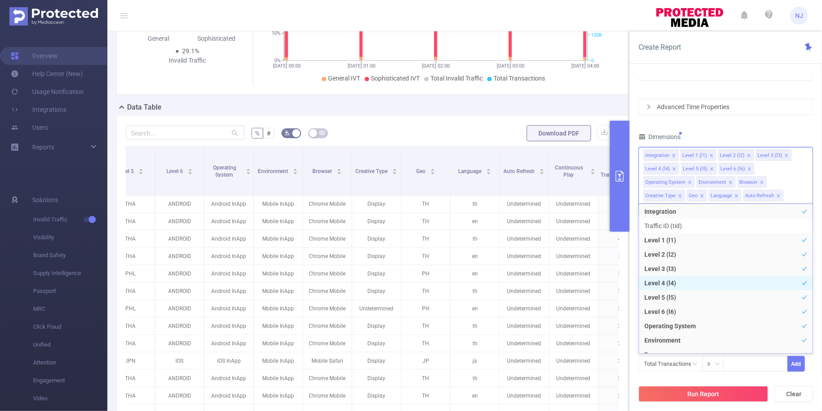
click at [681, 277] on li "Level 4 (l4)" at bounding box center [726, 283] width 174 height 14
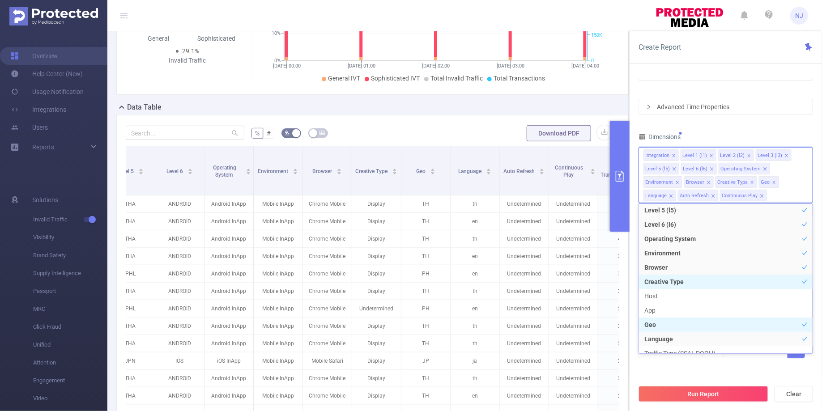
scroll to position [87, 0]
click at [684, 281] on li "Creative Type" at bounding box center [726, 284] width 174 height 14
click at [668, 331] on li "Geo" at bounding box center [726, 327] width 174 height 14
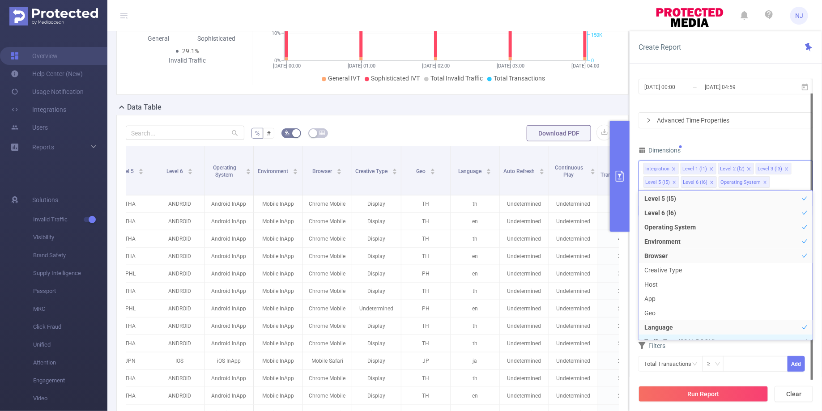
scroll to position [95, 0]
click at [662, 340] on li "Traffic Type (SSAI, DOOH)" at bounding box center [726, 333] width 174 height 14
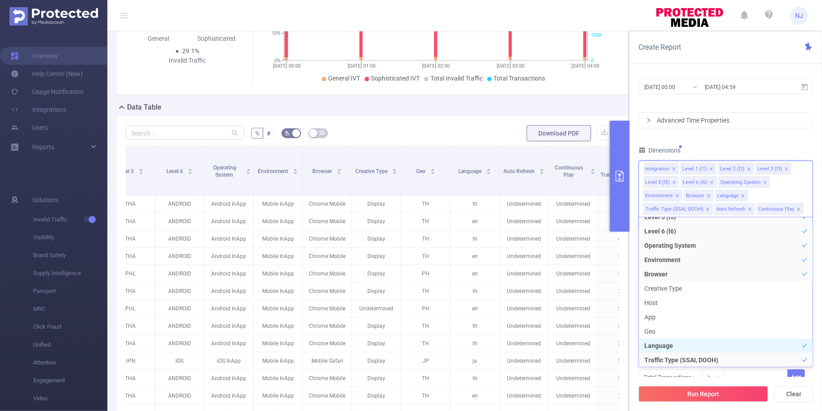
click at [663, 346] on li "Language" at bounding box center [726, 346] width 174 height 14
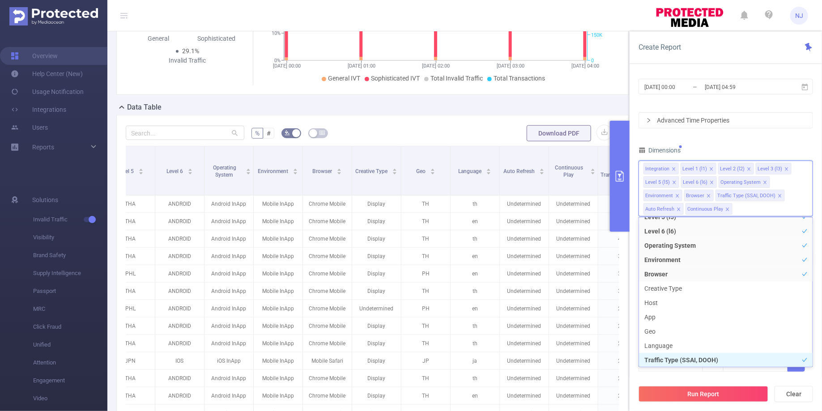
click at [661, 356] on li "Traffic Type (SSAI, DOOH)" at bounding box center [726, 360] width 174 height 14
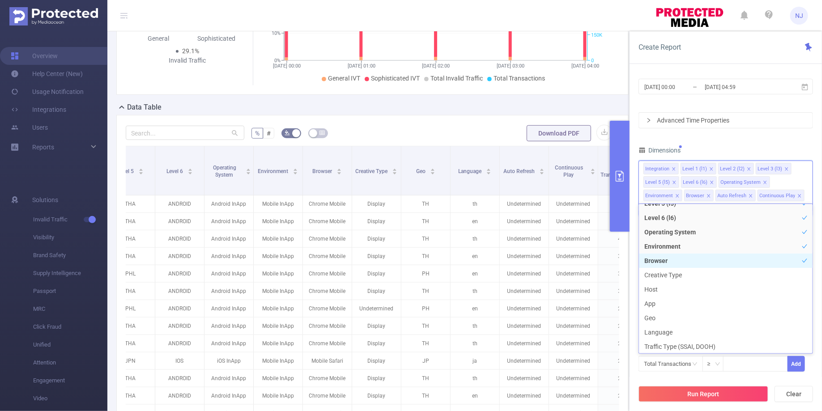
click at [673, 260] on li "Browser" at bounding box center [726, 261] width 174 height 14
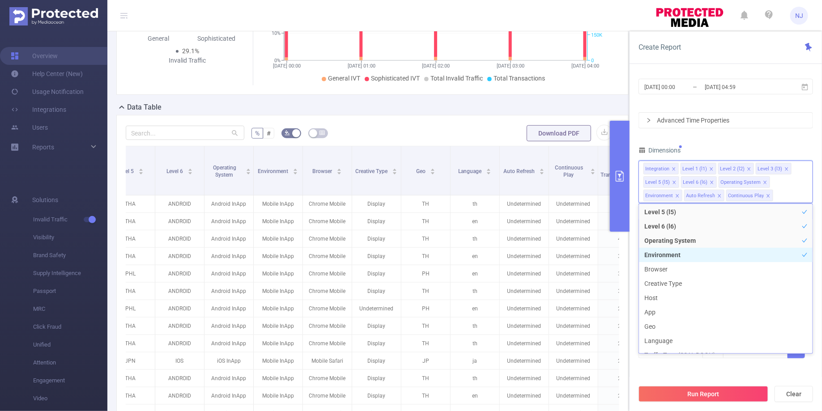
click at [665, 257] on li "Environment" at bounding box center [726, 255] width 174 height 14
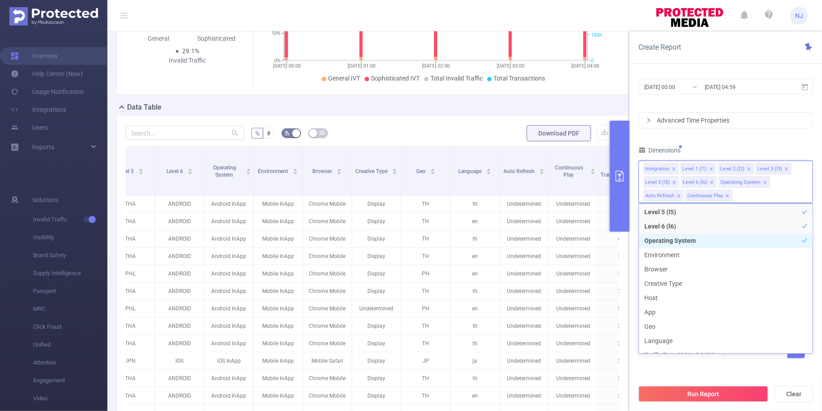
click at [670, 238] on li "Operating System" at bounding box center [726, 241] width 174 height 14
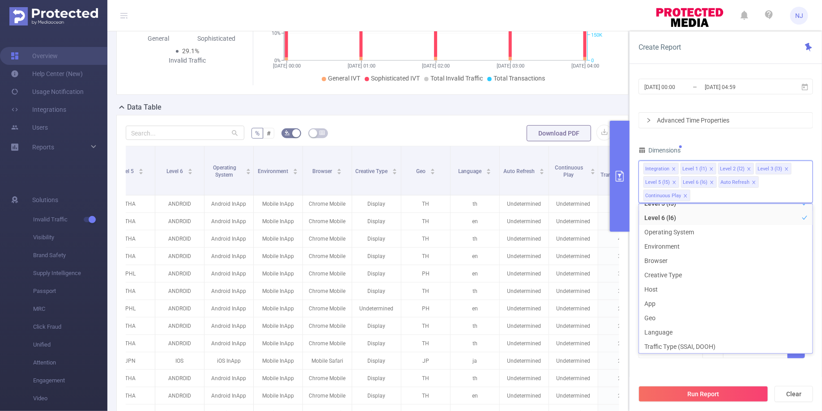
click at [688, 366] on div "Filters Total Transactions ≥ Add" at bounding box center [726, 348] width 175 height 44
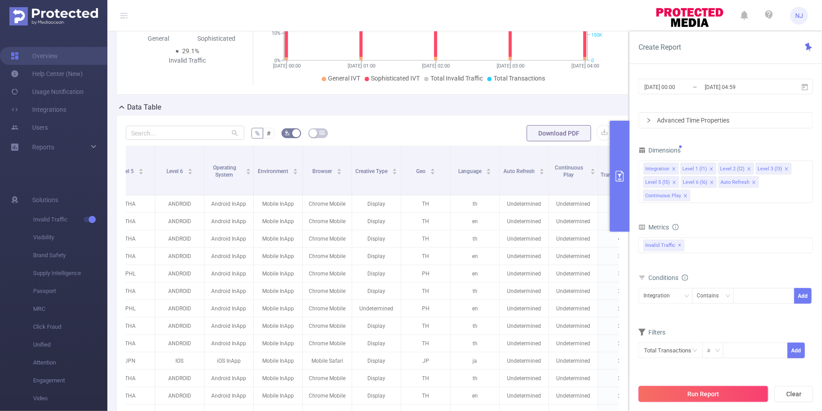
click at [693, 393] on button "Run Report" at bounding box center [704, 394] width 130 height 16
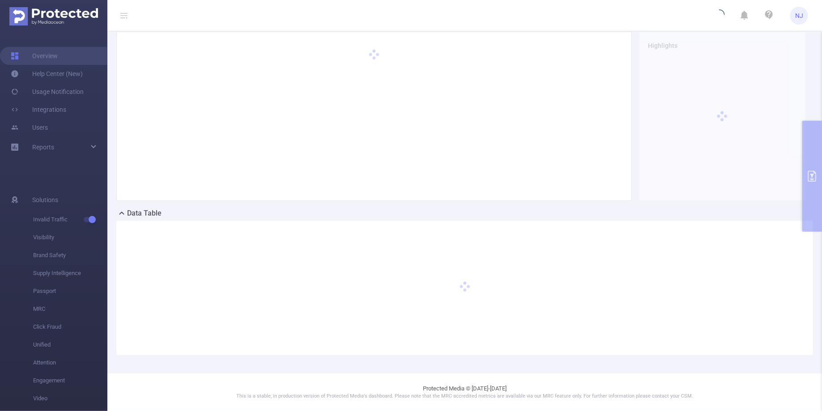
scroll to position [72, 0]
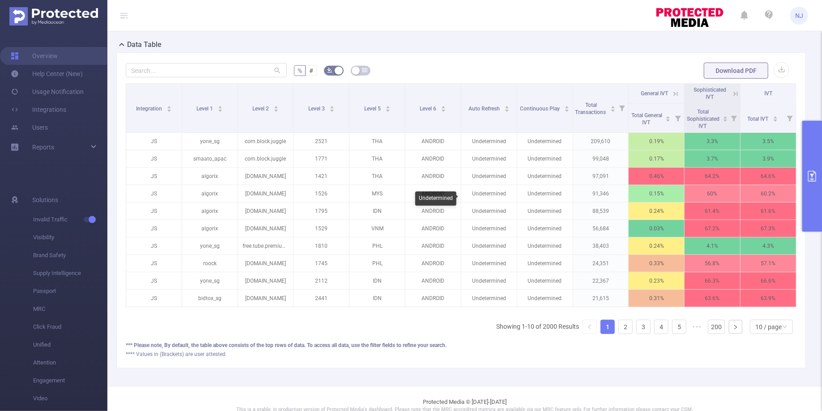
scroll to position [242, 0]
click at [765, 321] on div "10 / page" at bounding box center [768, 326] width 26 height 13
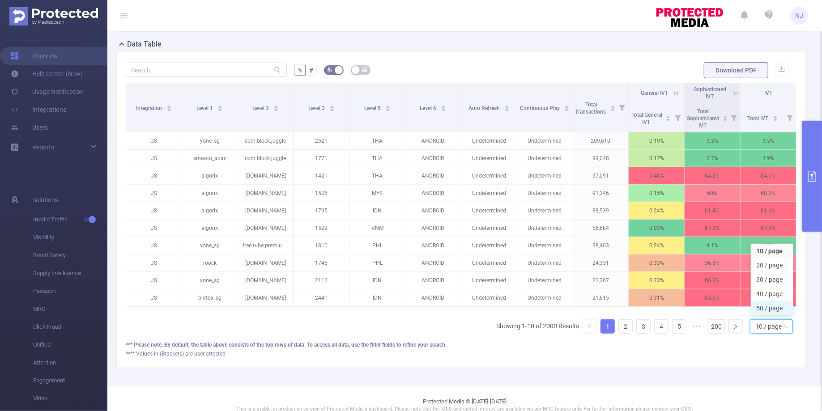
click at [769, 310] on li "50 / page" at bounding box center [772, 308] width 43 height 14
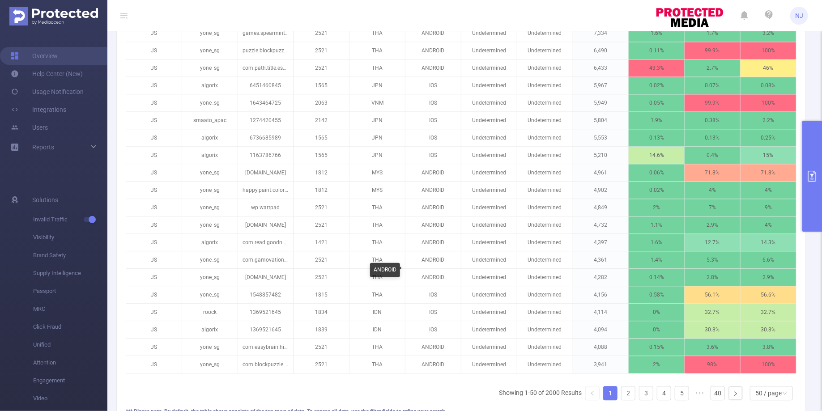
scroll to position [942, 0]
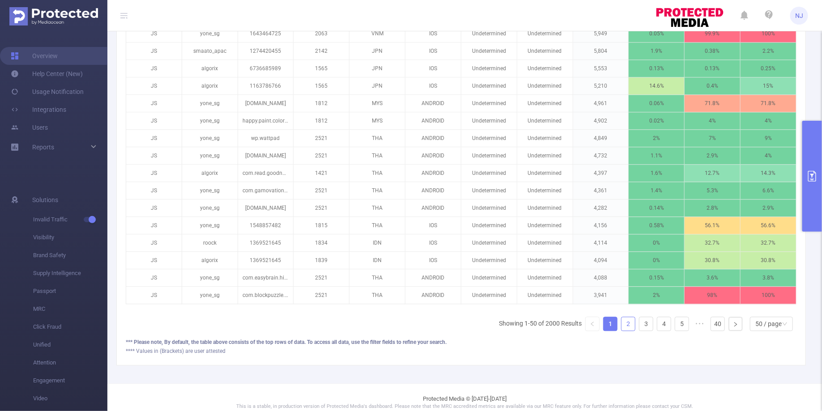
click at [626, 317] on link "2" at bounding box center [628, 323] width 13 height 13
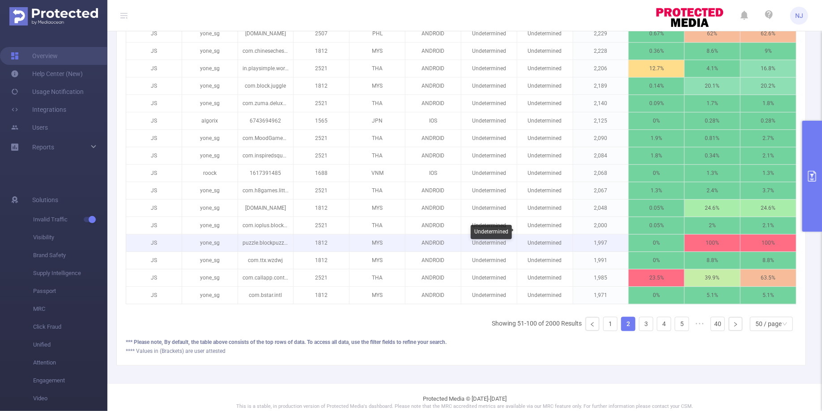
scroll to position [676, 0]
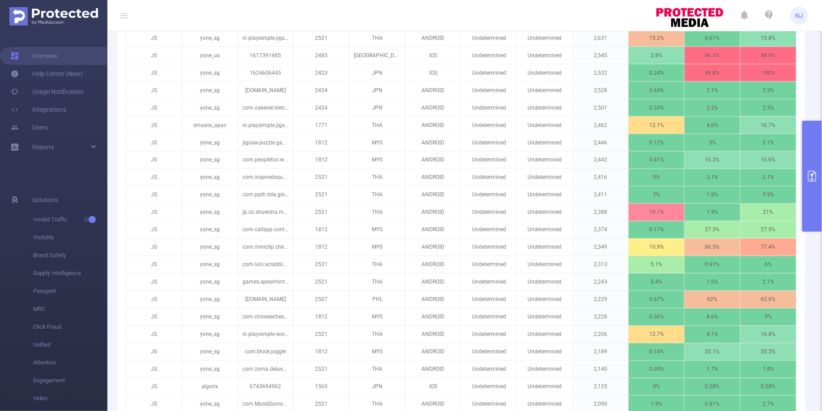
click at [815, 197] on button "primary" at bounding box center [812, 176] width 20 height 111
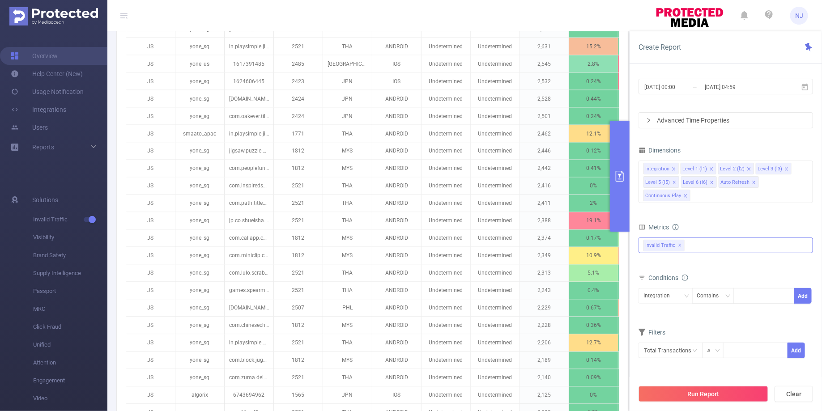
click at [714, 246] on div "Invalid Traffic Invalid Traffic ✕" at bounding box center [726, 246] width 175 height 16
click at [725, 210] on form "Dimensions Integration Level 1 (l1) Level 2 (l2) Level 3 (l3) Level 5 (l5) Leve…" at bounding box center [726, 257] width 175 height 226
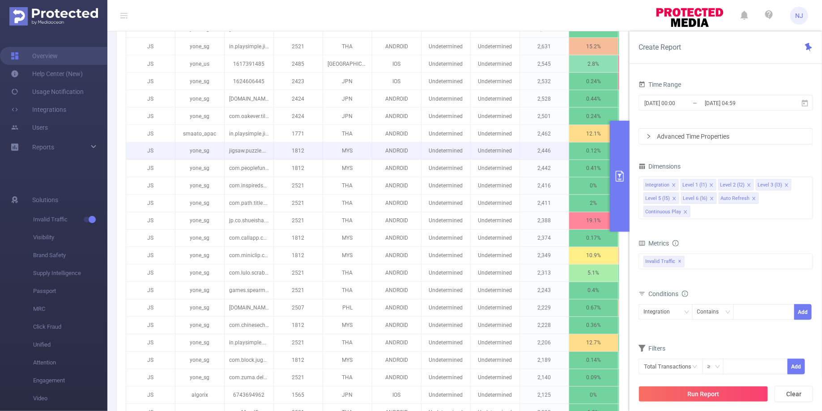
click at [560, 150] on p "2,446" at bounding box center [544, 151] width 49 height 17
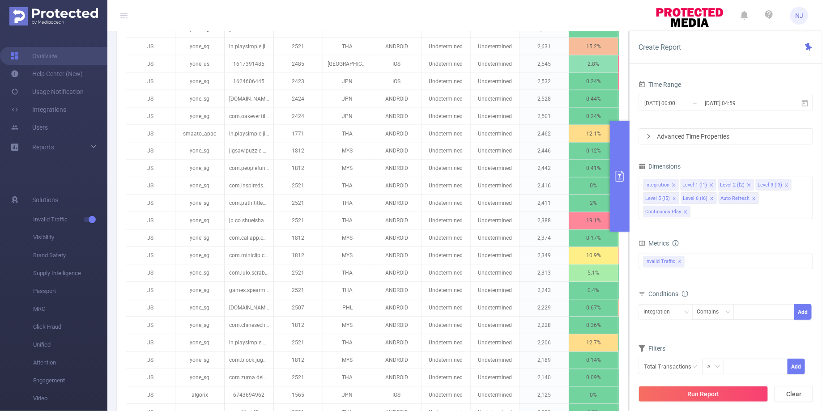
click at [618, 181] on icon "primary" at bounding box center [620, 176] width 8 height 11
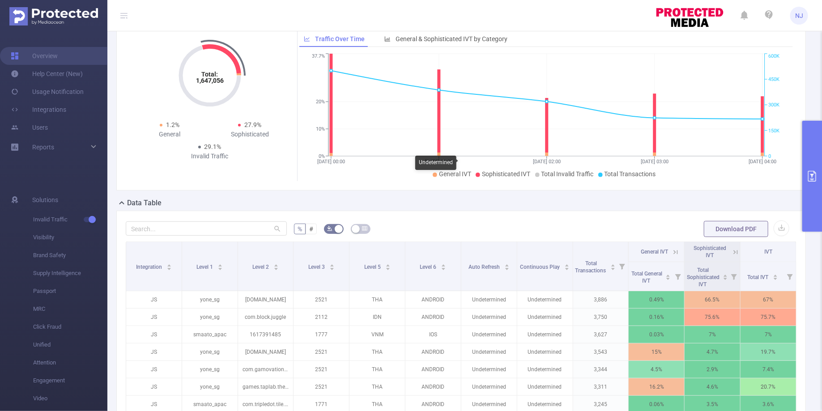
scroll to position [0, 0]
